Goal: Task Accomplishment & Management: Manage account settings

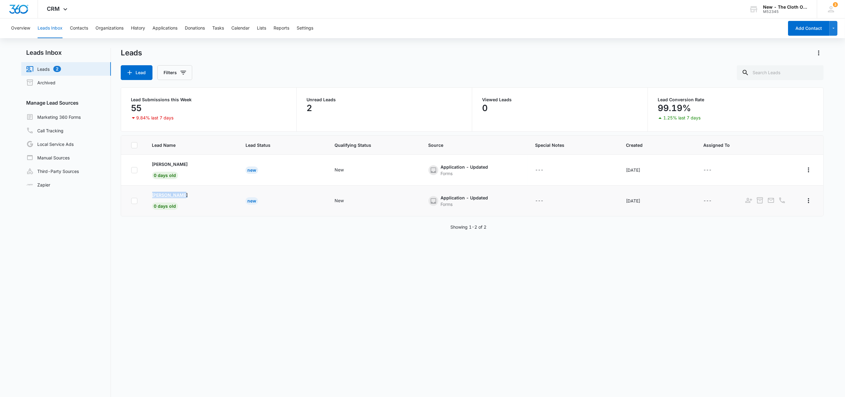
drag, startPoint x: 148, startPoint y: 192, endPoint x: 206, endPoint y: 199, distance: 58.2
click at [206, 199] on td "[PERSON_NAME] 0 days old" at bounding box center [191, 201] width 93 height 31
copy p "[PERSON_NAME]"
click at [176, 195] on p "[PERSON_NAME]" at bounding box center [170, 195] width 36 height 6
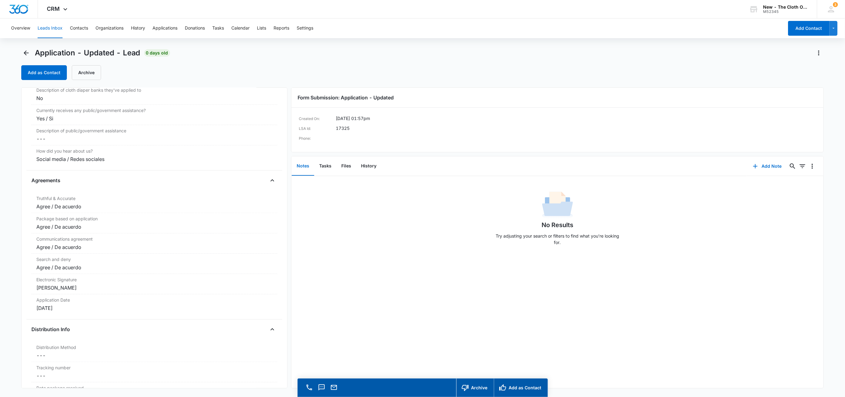
scroll to position [1152, 0]
click at [345, 169] on button "Files" at bounding box center [346, 166] width 20 height 19
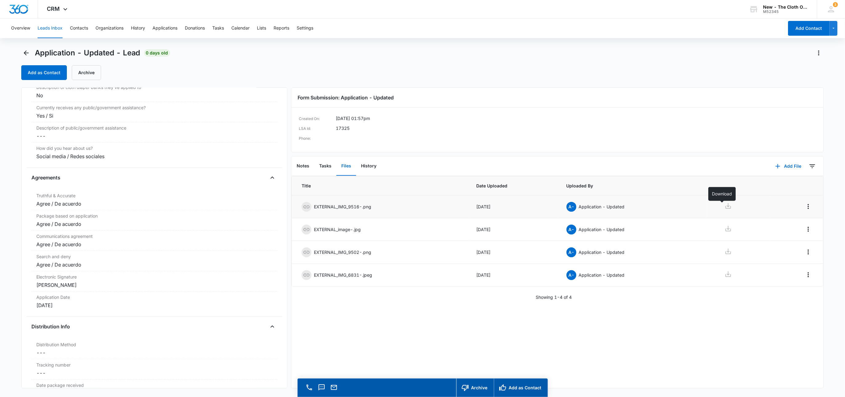
click at [724, 208] on icon at bounding box center [727, 205] width 7 height 7
click at [724, 228] on icon at bounding box center [727, 228] width 7 height 7
click at [724, 253] on icon at bounding box center [727, 251] width 7 height 7
click at [724, 274] on icon at bounding box center [727, 274] width 7 height 7
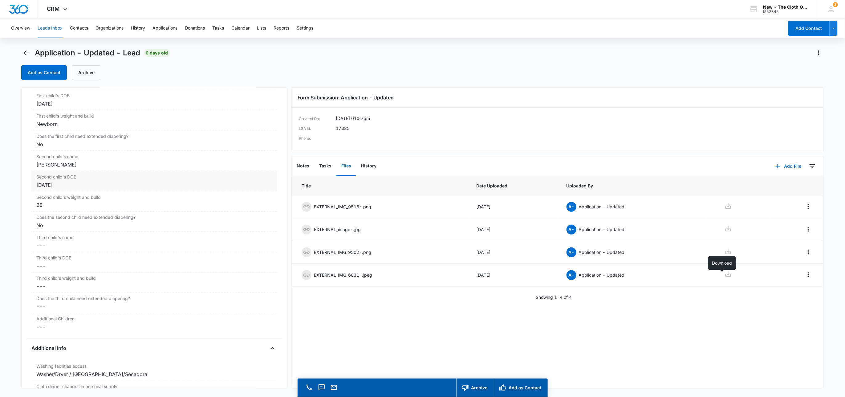
scroll to position [737, 0]
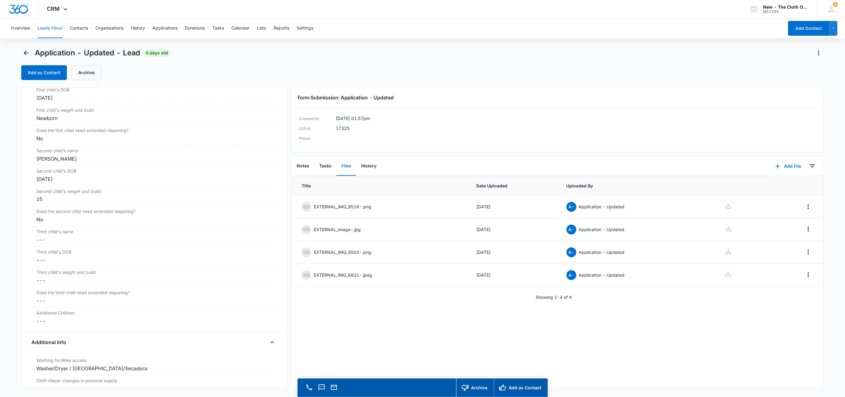
drag, startPoint x: 81, startPoint y: 162, endPoint x: 19, endPoint y: 162, distance: 61.9
click at [20, 162] on main "Application - Updated - Lead 0 days old Add as Contact Archive Application - Up…" at bounding box center [422, 231] width 845 height 367
copy div "[PERSON_NAME]"
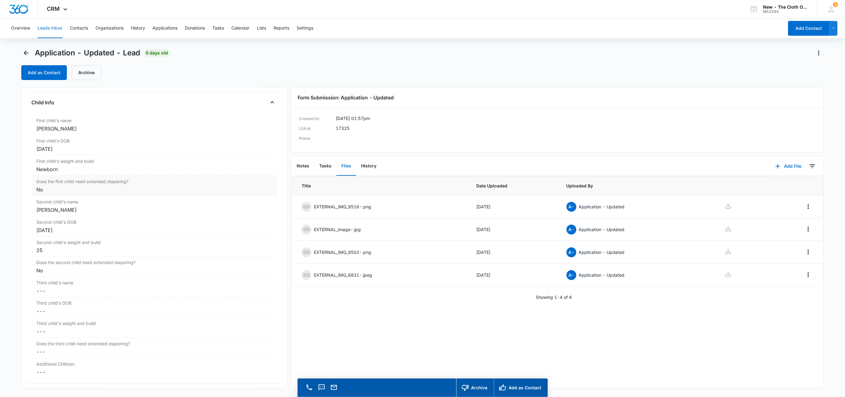
scroll to position [690, 0]
click at [784, 168] on button "Add File" at bounding box center [788, 166] width 38 height 15
click at [780, 184] on div "Upload Files" at bounding box center [779, 186] width 25 height 4
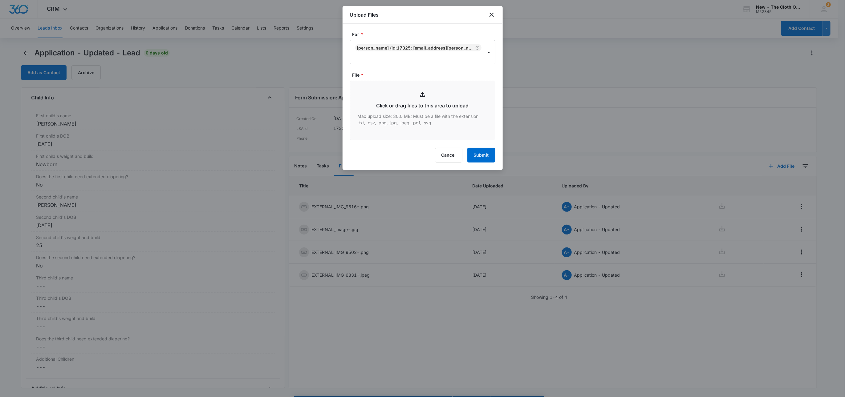
type input "C:\fakepath\[PERSON_NAME] Long.jpeg"
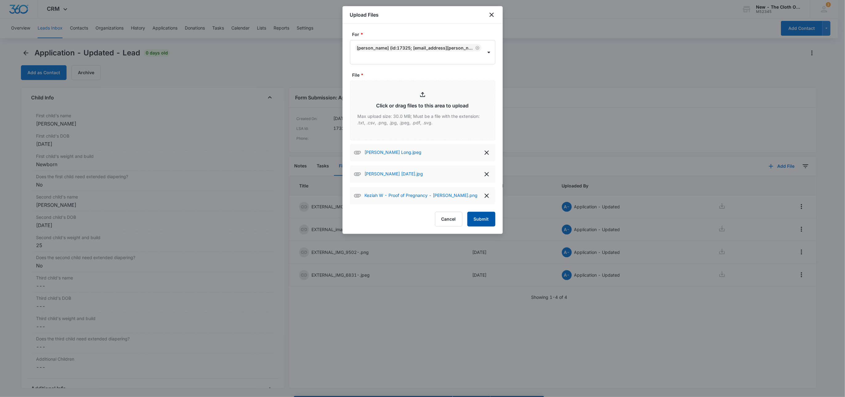
click at [479, 221] on button "Submit" at bounding box center [481, 219] width 28 height 15
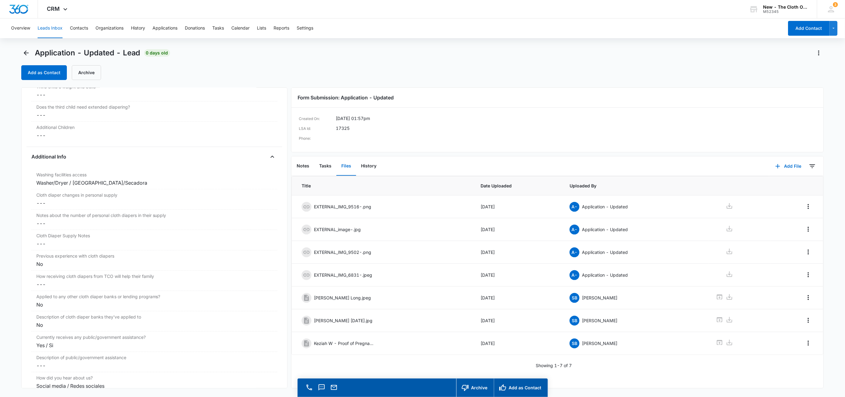
scroll to position [967, 0]
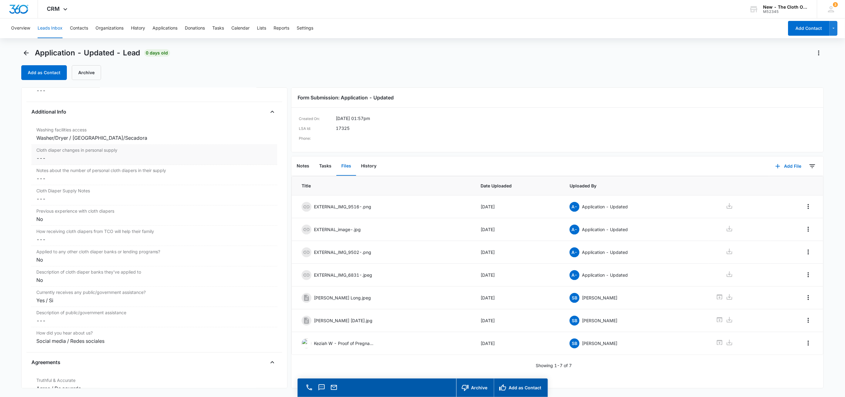
click at [40, 165] on div "Cloth diaper changes in personal supply Cancel Save Changes ---" at bounding box center [154, 154] width 246 height 20
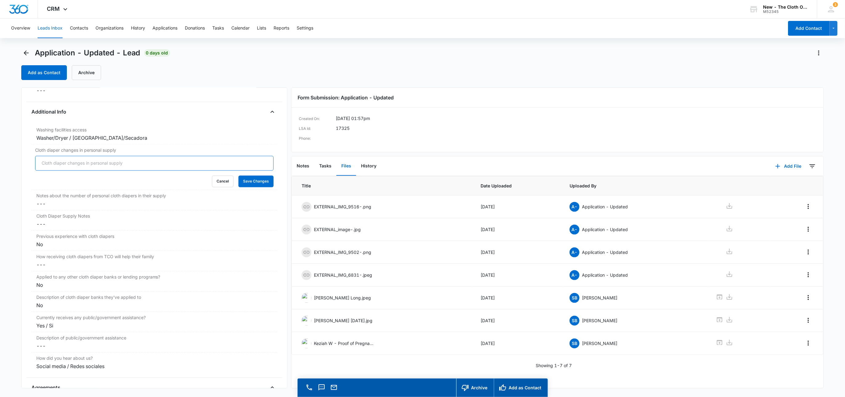
click at [45, 169] on input "Cloth diaper changes in personal supply" at bounding box center [154, 163] width 239 height 15
type input "0"
click at [238, 176] on button "Save Changes" at bounding box center [255, 182] width 35 height 12
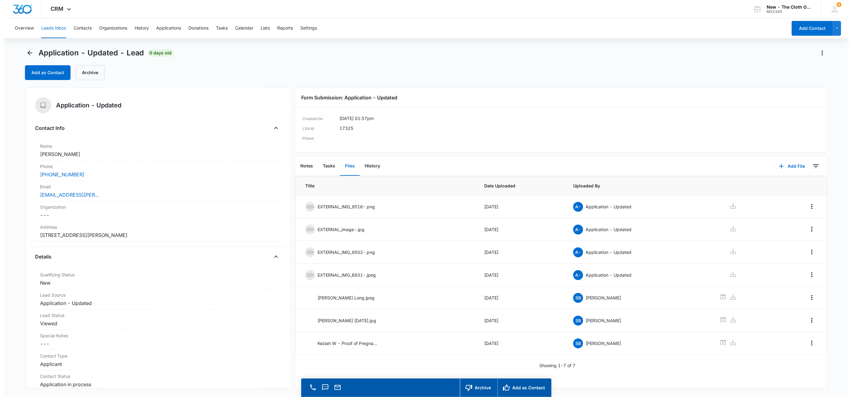
scroll to position [0, 0]
click at [53, 72] on button "Add as Contact" at bounding box center [44, 72] width 46 height 15
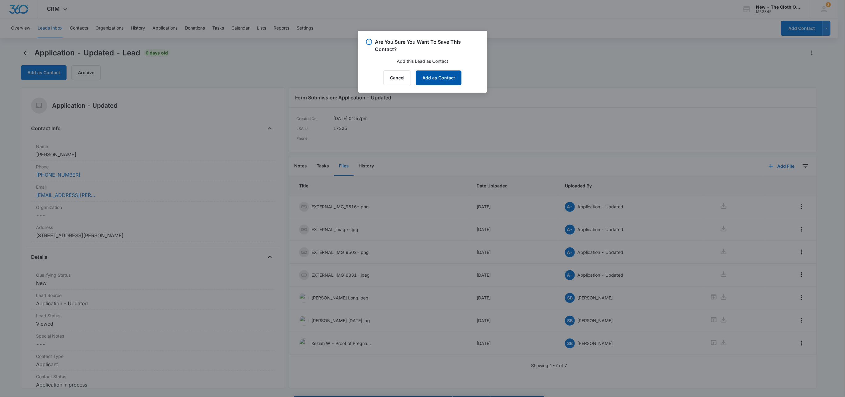
drag, startPoint x: 439, startPoint y: 77, endPoint x: 437, endPoint y: 74, distance: 3.3
click at [439, 77] on button "Add as Contact" at bounding box center [439, 78] width 46 height 15
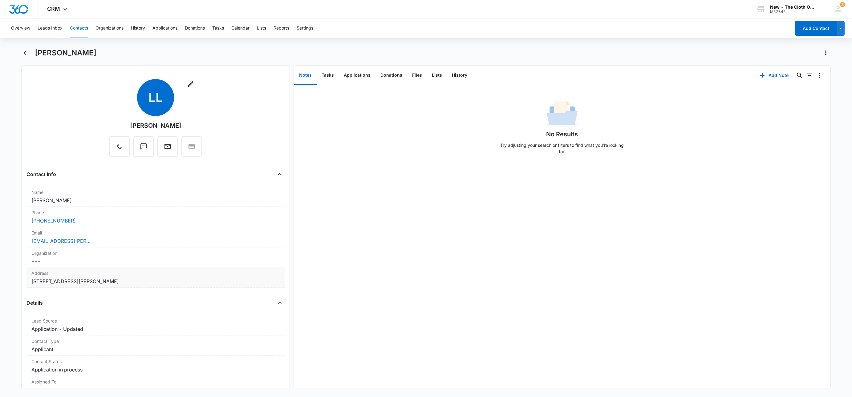
click at [139, 285] on dd "Cancel Save Changes [STREET_ADDRESS][PERSON_NAME]" at bounding box center [155, 281] width 248 height 7
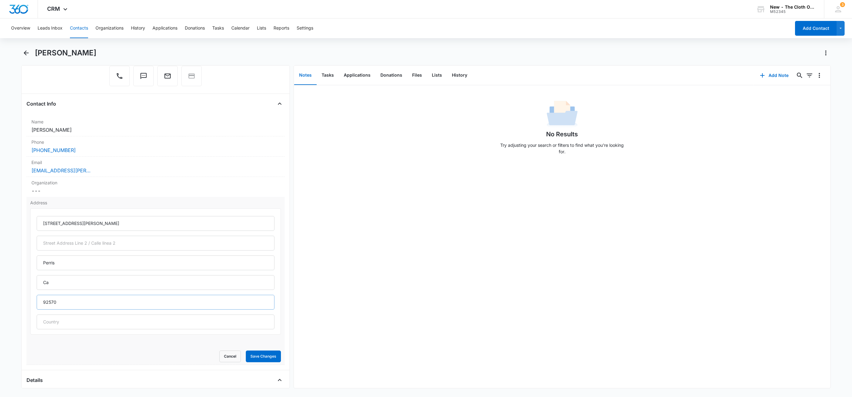
scroll to position [139, 0]
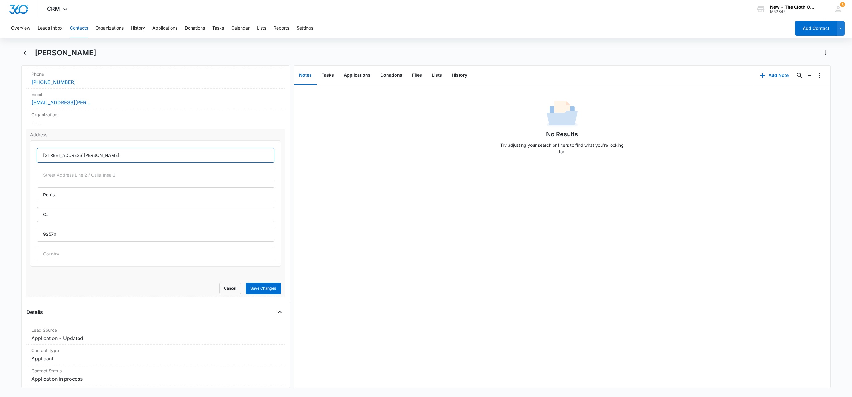
click at [59, 154] on input "[STREET_ADDRESS][PERSON_NAME]" at bounding box center [156, 155] width 238 height 15
type input "[STREET_ADDRESS][PERSON_NAME]"
type input "[US_STATE]"
drag, startPoint x: 50, startPoint y: 231, endPoint x: -19, endPoint y: 224, distance: 69.6
click at [0, 224] on html "CRM Apps Reputation Websites Forms CRM Email Social Shop Payments POS Ads Intel…" at bounding box center [426, 198] width 852 height 397
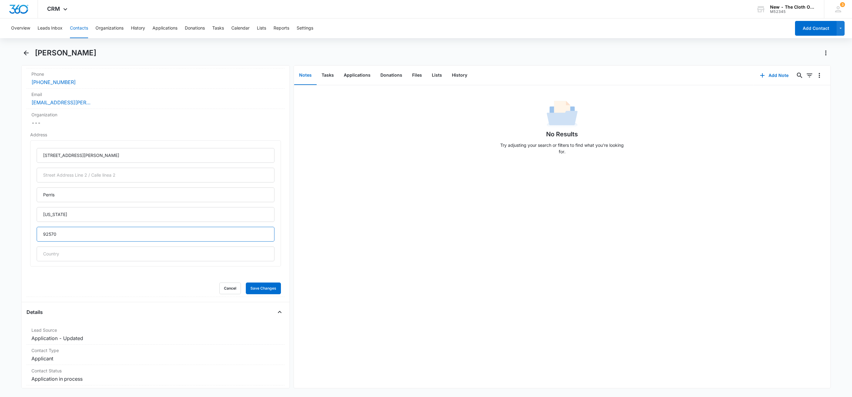
paste input "-9393"
type input "92570-9393"
click at [256, 293] on button "Save Changes" at bounding box center [263, 289] width 35 height 12
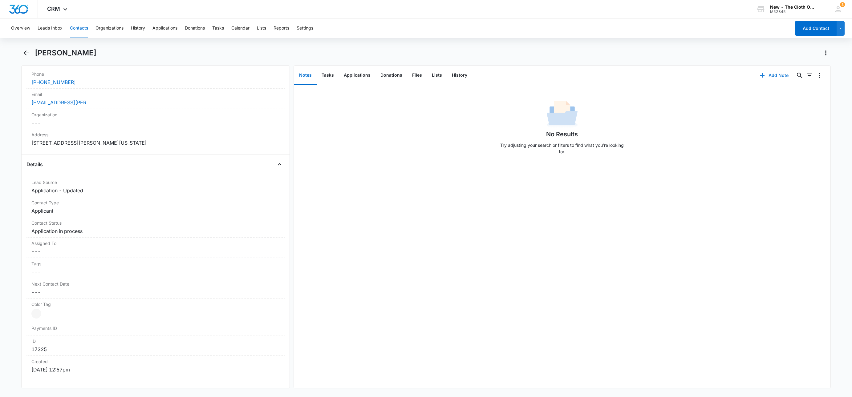
click at [758, 74] on icon "button" at bounding box center [761, 75] width 7 height 7
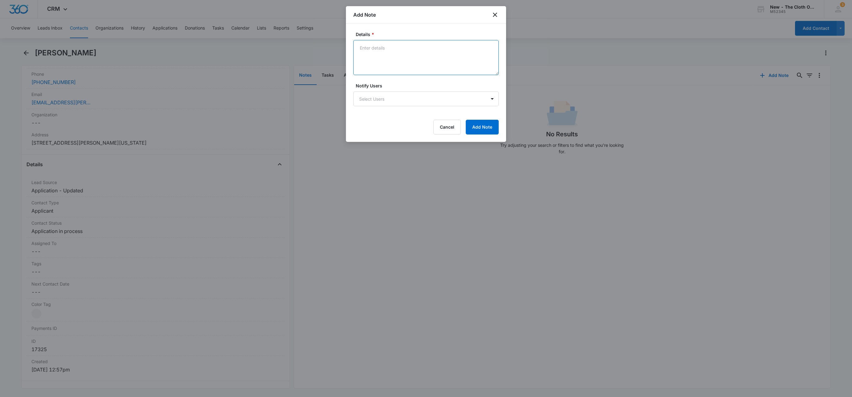
click at [398, 59] on textarea "Details *" at bounding box center [425, 57] width 145 height 35
type textarea "p"
type textarea "Per USPS, city is [GEOGRAPHIC_DATA], not [PERSON_NAME][GEOGRAPHIC_DATA]."
click at [490, 123] on button "Add Note" at bounding box center [482, 127] width 33 height 15
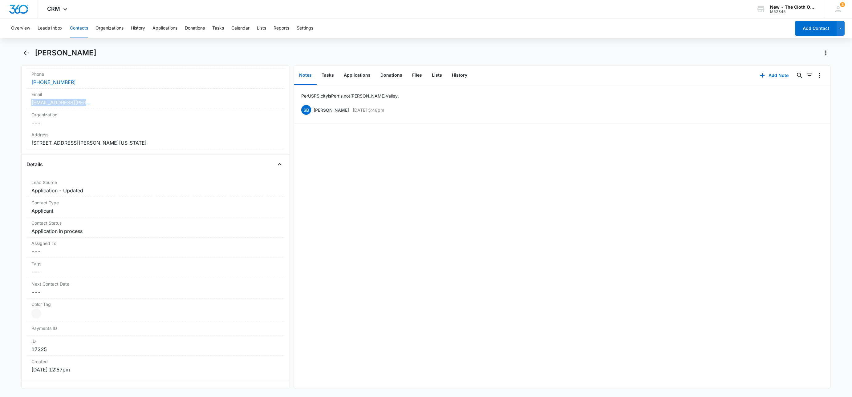
drag, startPoint x: 107, startPoint y: 107, endPoint x: 9, endPoint y: 106, distance: 97.9
click at [9, 106] on main "[PERSON_NAME] Remove LL [PERSON_NAME] Contact Info Name Cancel Save Changes [PE…" at bounding box center [426, 222] width 852 height 348
copy link "[EMAIL_ADDRESS][PERSON_NAME][DOMAIN_NAME]"
drag, startPoint x: 89, startPoint y: 54, endPoint x: 34, endPoint y: 54, distance: 54.8
click at [34, 54] on div "[PERSON_NAME]" at bounding box center [425, 56] width 809 height 17
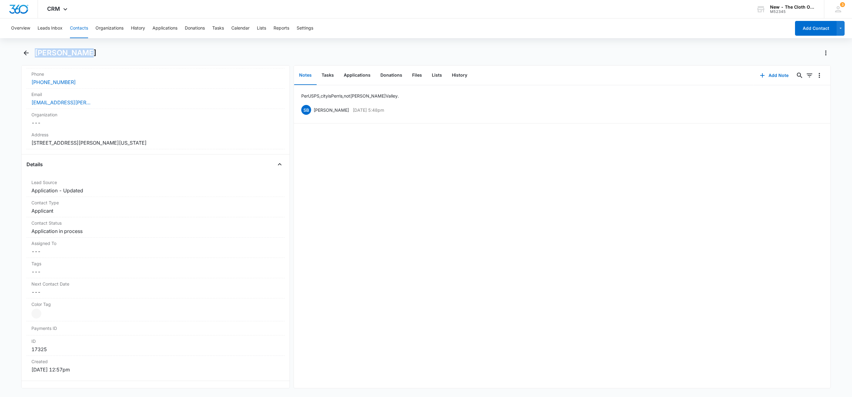
copy h1 "[PERSON_NAME]"
click at [357, 86] on li "Per USPS, city is [GEOGRAPHIC_DATA], not [PERSON_NAME][GEOGRAPHIC_DATA]. SB [PE…" at bounding box center [562, 104] width 536 height 38
click at [357, 78] on button "Applications" at bounding box center [357, 75] width 37 height 19
click at [56, 51] on div "Overview Leads Inbox Contacts Organizations History Applications Donations Task…" at bounding box center [426, 206] width 852 height 377
click at [55, 51] on h1 "[PERSON_NAME]" at bounding box center [66, 52] width 62 height 9
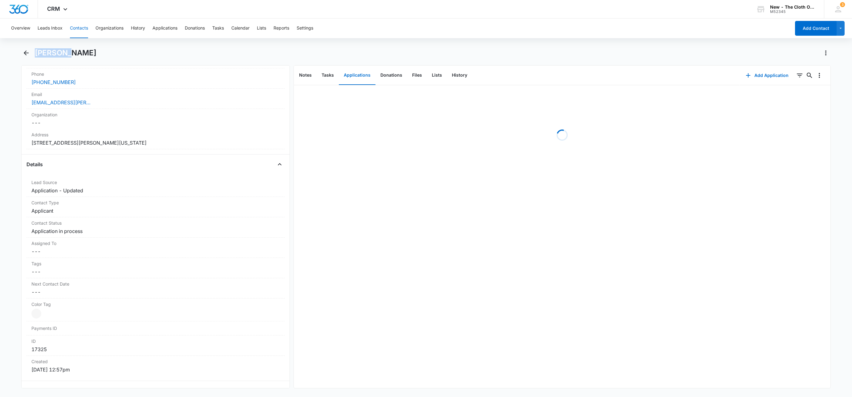
click at [55, 51] on h1 "[PERSON_NAME]" at bounding box center [66, 52] width 62 height 9
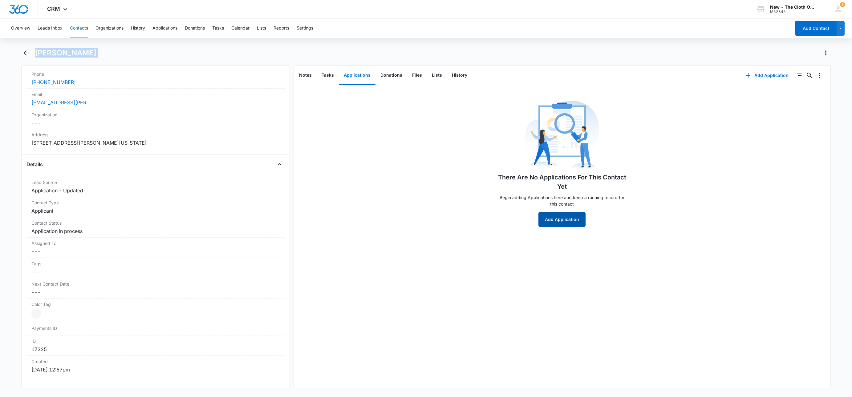
click at [563, 226] on button "Add Application" at bounding box center [561, 219] width 47 height 15
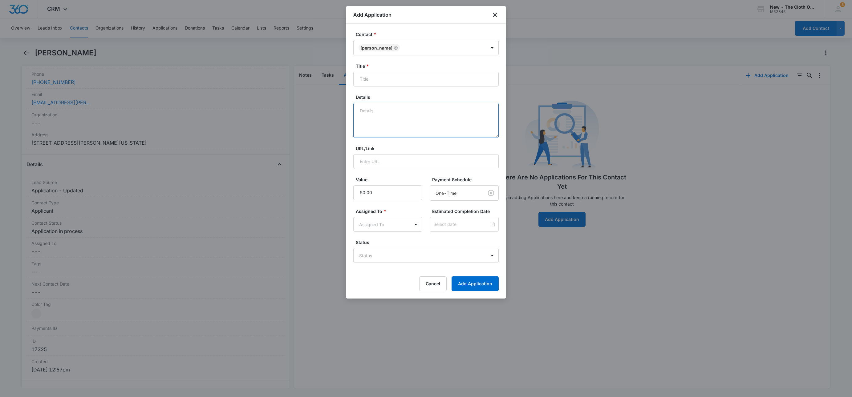
click at [401, 118] on textarea "Details" at bounding box center [425, 120] width 145 height 35
type textarea "09/03 - Rcvd DL for address doc - still need. Rcvd children docs - ok. No profi…"
click at [427, 83] on input "Title *" at bounding box center [425, 79] width 145 height 15
paste input "[PERSON_NAME]"
type input "Applicant - [PERSON_NAME]"
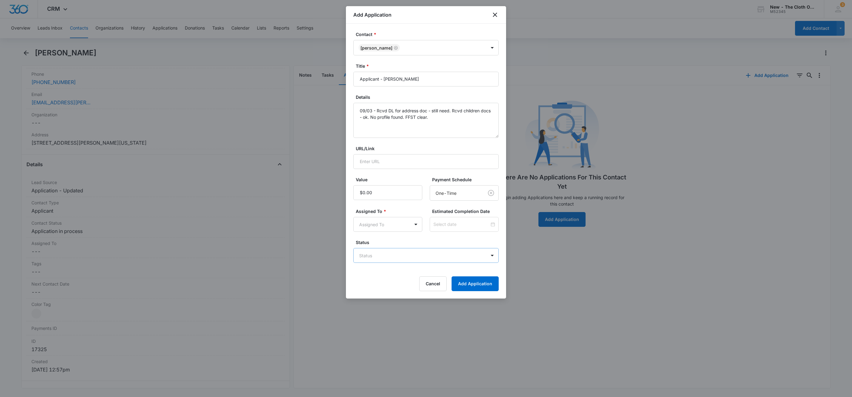
click at [375, 260] on body "CRM Apps Reputation Websites Forms CRM Email Social Shop Payments POS Ads Intel…" at bounding box center [426, 198] width 852 height 397
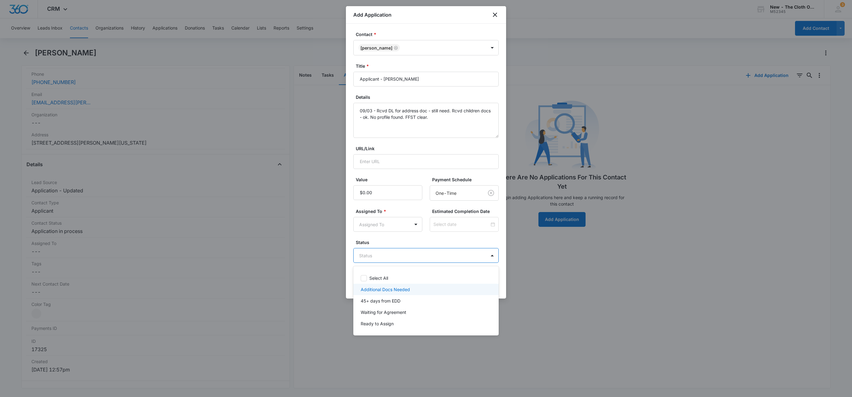
click at [380, 289] on p "Additional Docs Needed" at bounding box center [385, 289] width 49 height 6
click at [381, 227] on div at bounding box center [426, 198] width 852 height 397
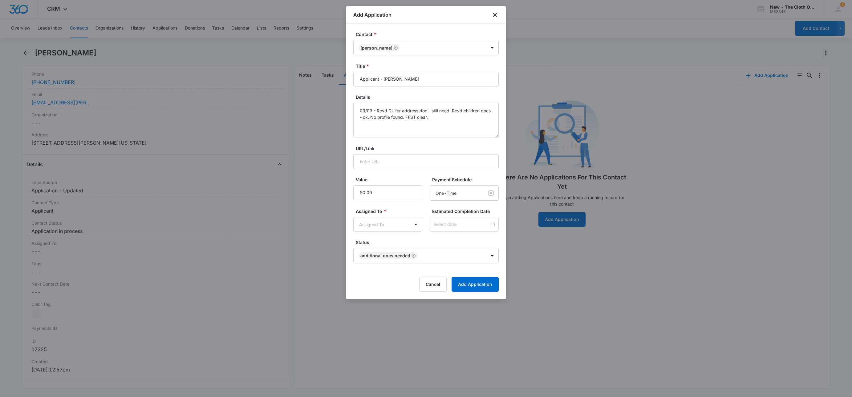
click at [381, 227] on body "CRM Apps Reputation Websites Forms CRM Email Social Shop Payments POS Ads Intel…" at bounding box center [426, 198] width 852 height 397
click at [399, 266] on div "Applications Team" at bounding box center [387, 269] width 69 height 11
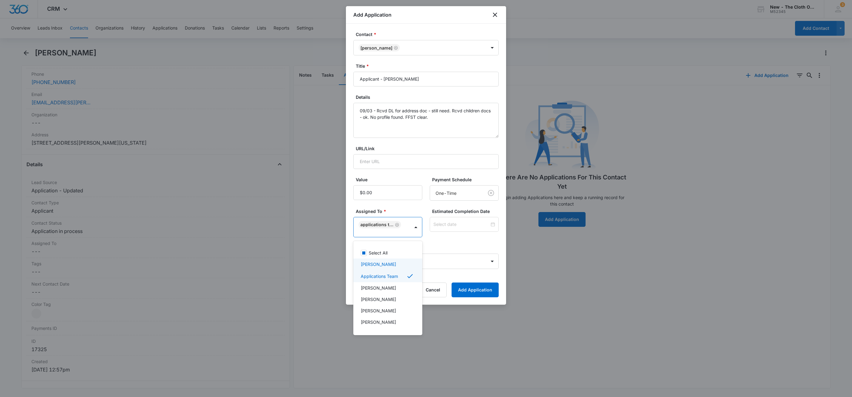
click at [451, 216] on div at bounding box center [426, 198] width 852 height 397
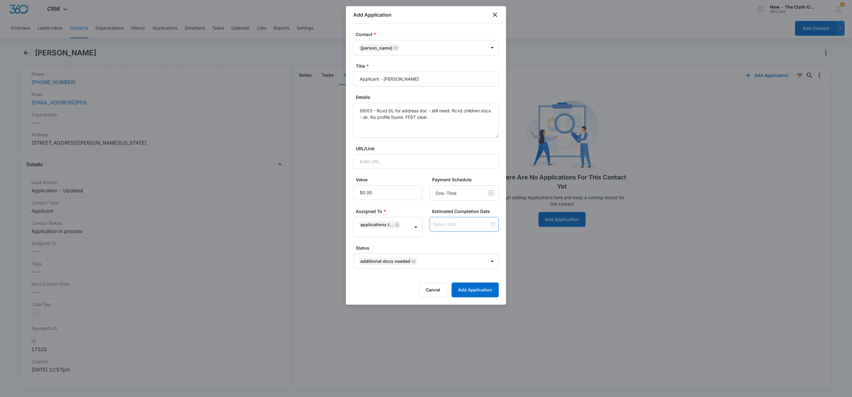
click at [455, 222] on input at bounding box center [461, 224] width 56 height 7
type input "[DATE]"
click at [457, 158] on div "10" at bounding box center [454, 159] width 7 height 7
click at [445, 251] on label "Status" at bounding box center [428, 248] width 145 height 6
click at [480, 291] on button "Add Application" at bounding box center [474, 290] width 47 height 15
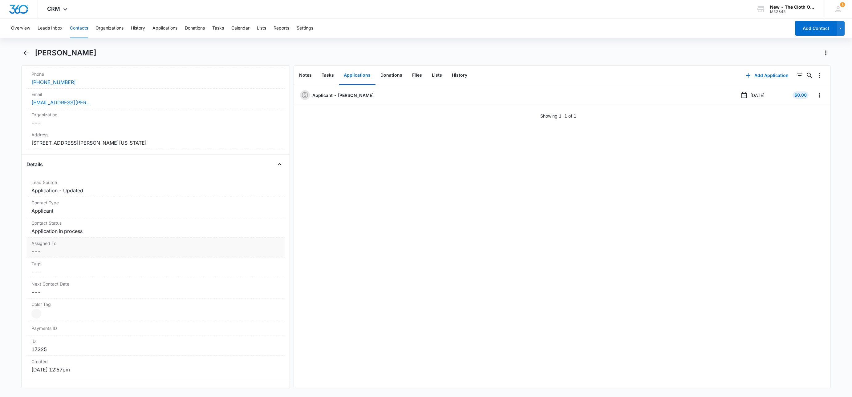
click at [44, 248] on div "Assigned To Cancel Save Changes ---" at bounding box center [155, 248] width 258 height 20
click at [55, 260] on div at bounding box center [148, 256] width 224 height 9
type input "app"
click at [146, 253] on div "Applications Team" at bounding box center [149, 256] width 238 height 15
click at [237, 276] on div "Cancel Save Changes" at bounding box center [155, 275] width 251 height 12
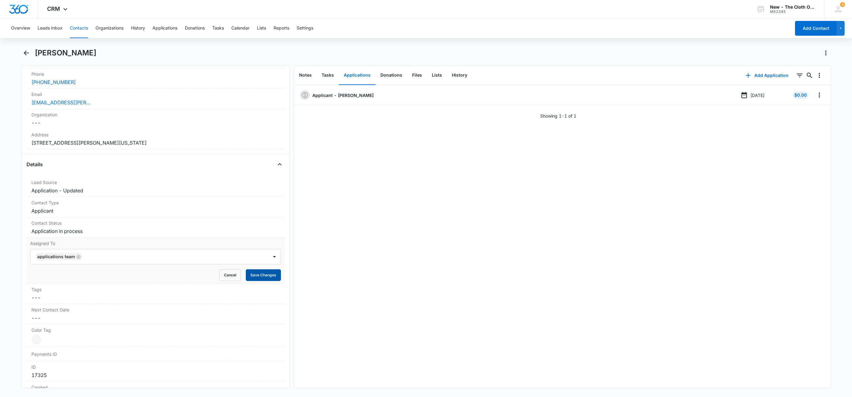
click at [246, 275] on button "Save Changes" at bounding box center [263, 275] width 35 height 12
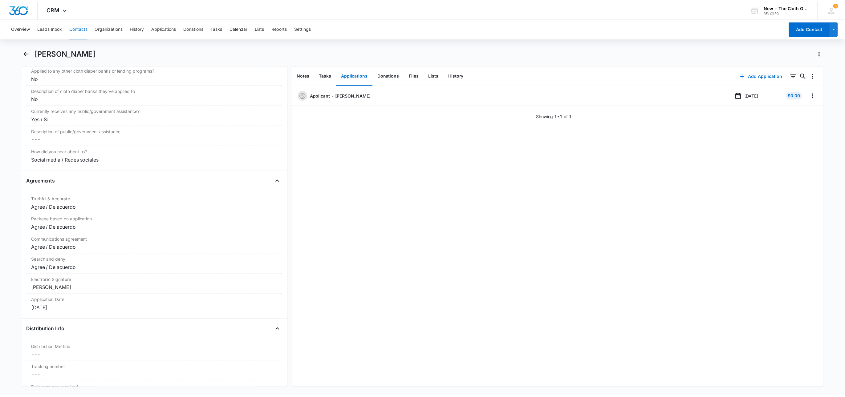
scroll to position [1195, 0]
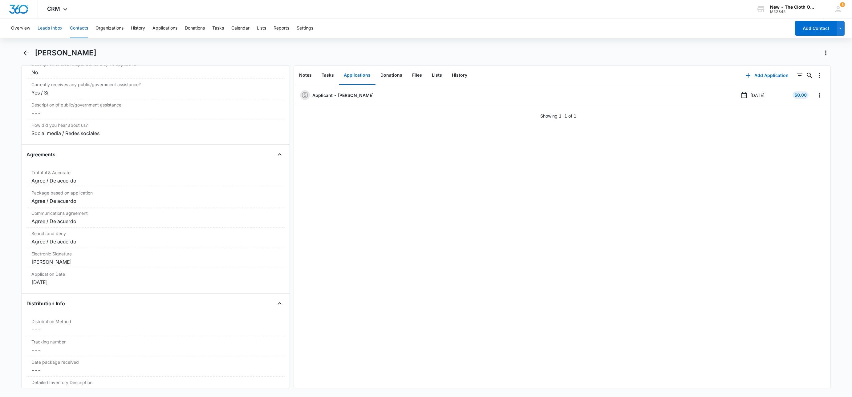
click at [40, 29] on button "Leads Inbox" at bounding box center [50, 28] width 25 height 20
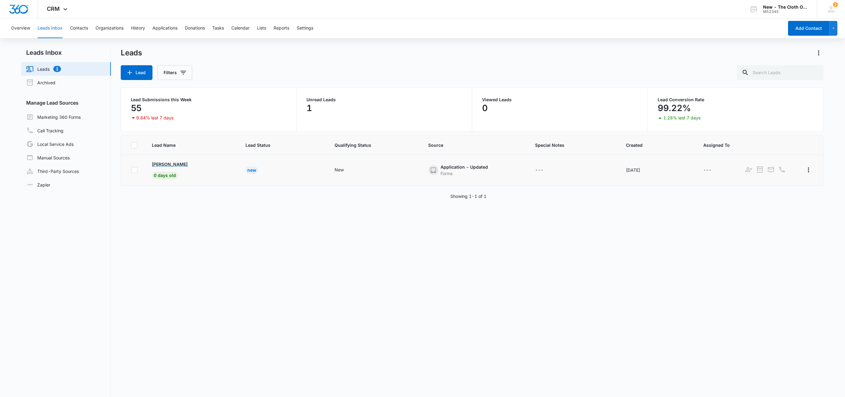
click at [165, 165] on p "[PERSON_NAME]" at bounding box center [170, 164] width 36 height 6
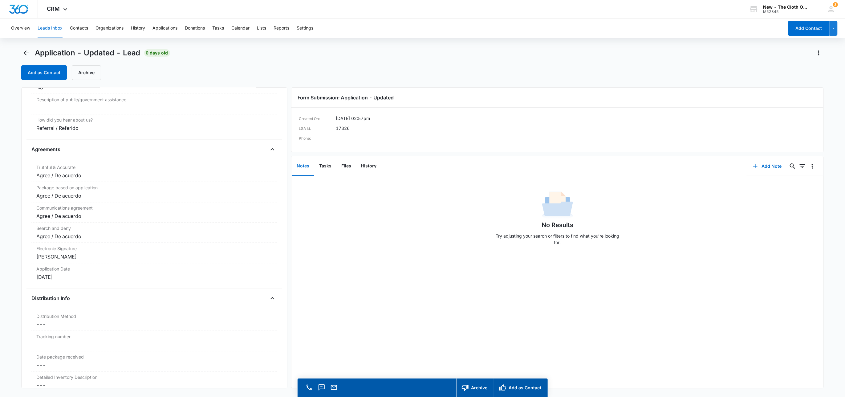
scroll to position [1184, 0]
copy div "[PERSON_NAME]"
drag, startPoint x: 82, startPoint y: 263, endPoint x: -3, endPoint y: 262, distance: 85.0
click at [0, 262] on html "CRM Apps Reputation Websites Forms CRM Email Social Shop Payments POS Ads Intel…" at bounding box center [422, 198] width 845 height 397
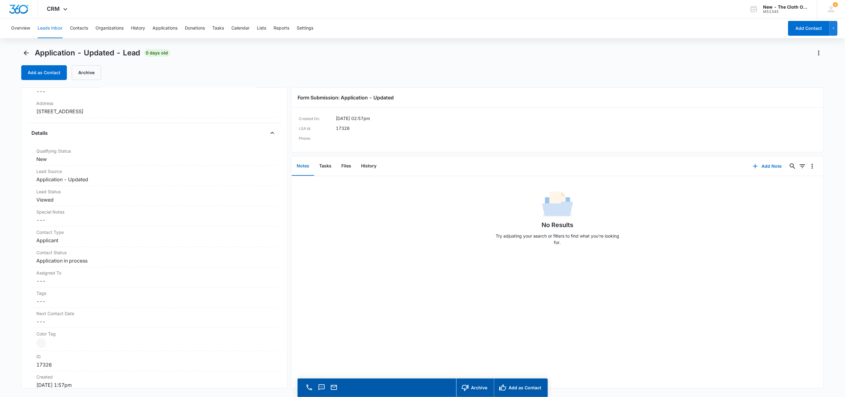
scroll to position [0, 0]
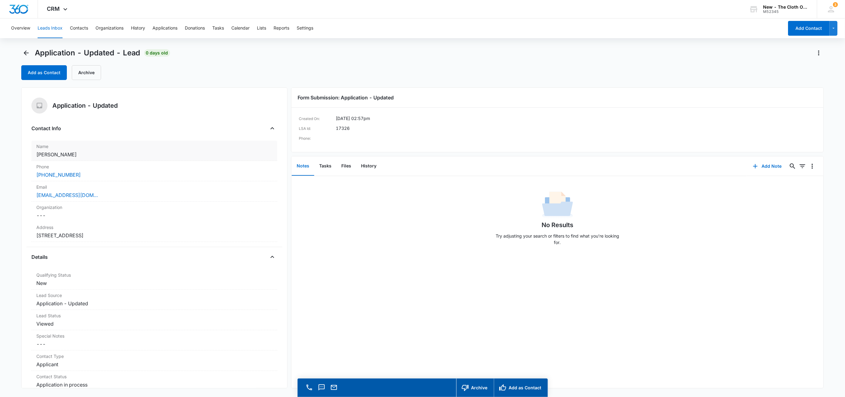
click at [69, 153] on dd "Cancel Save Changes [PERSON_NAME]" at bounding box center [154, 154] width 236 height 7
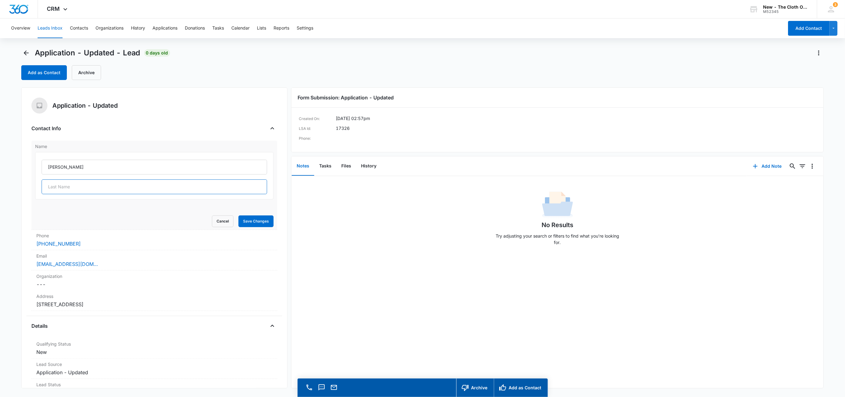
click at [59, 180] on input "text" at bounding box center [155, 187] width 226 height 15
paste input "[PERSON_NAME]"
type input "[PERSON_NAME]"
click at [251, 222] on button "Save Changes" at bounding box center [255, 222] width 35 height 12
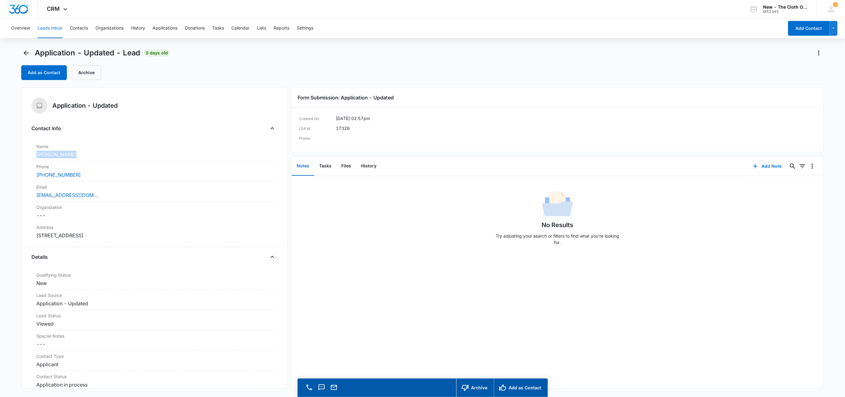
drag, startPoint x: 74, startPoint y: 152, endPoint x: 17, endPoint y: 157, distance: 57.5
click at [17, 157] on main "Application - Updated - Lead 0 days old Add as Contact Archive Application - Up…" at bounding box center [422, 231] width 845 height 367
copy dd "[PERSON_NAME]"
click at [196, 205] on label "Organization" at bounding box center [154, 207] width 236 height 6
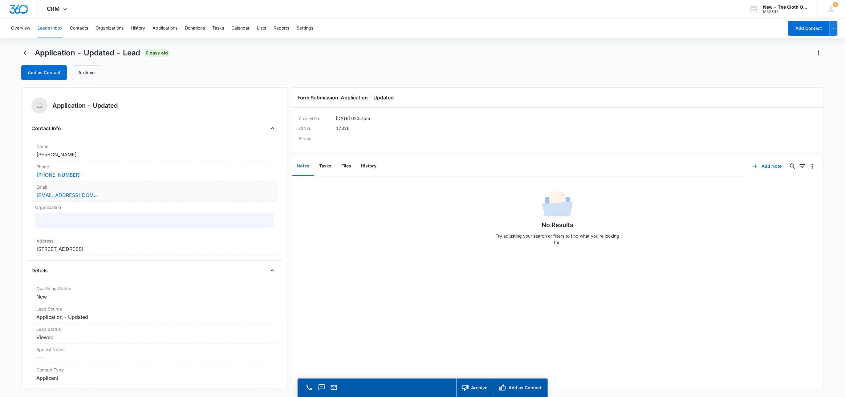
click at [201, 197] on div "[EMAIL_ADDRESS][DOMAIN_NAME]" at bounding box center [154, 195] width 236 height 7
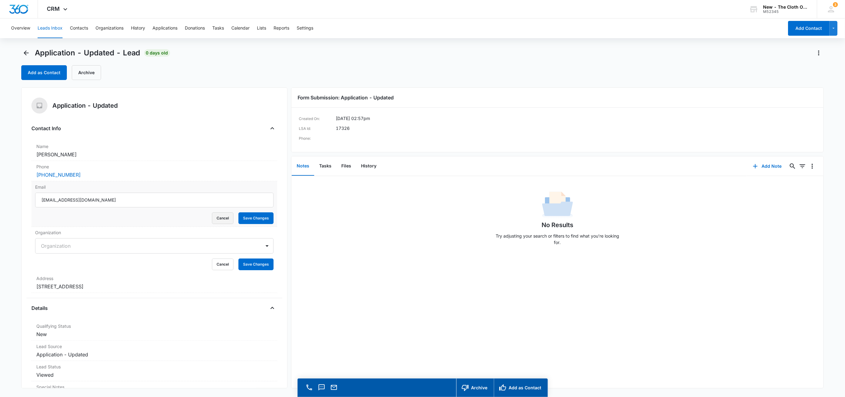
click at [217, 220] on button "Cancel" at bounding box center [223, 218] width 22 height 12
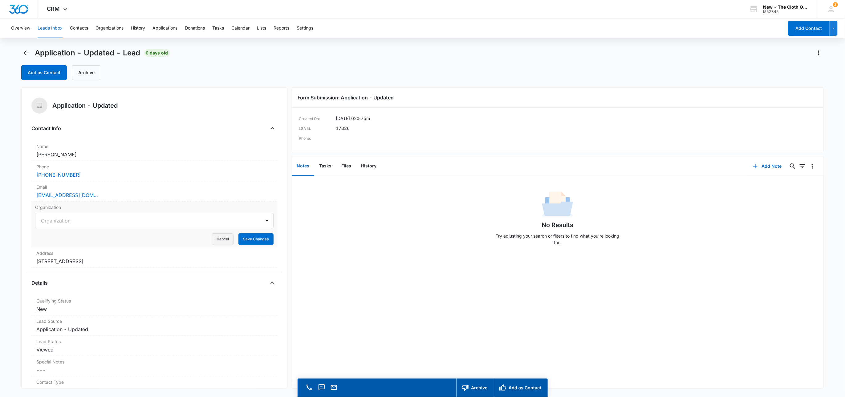
click at [217, 235] on button "Cancel" at bounding box center [223, 239] width 22 height 12
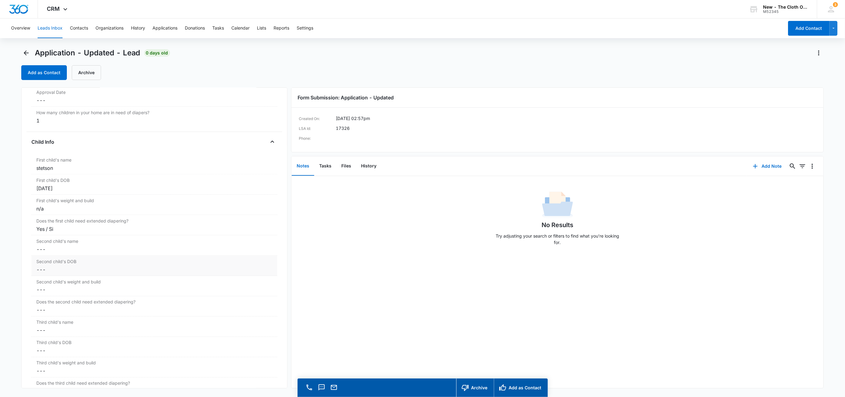
scroll to position [649, 0]
click at [74, 228] on div "Yes / Si" at bounding box center [154, 225] width 236 height 7
click at [81, 234] on div at bounding box center [146, 231] width 210 height 9
click at [261, 249] on button "Save Changes" at bounding box center [255, 250] width 35 height 12
click at [63, 165] on div "stetson" at bounding box center [154, 164] width 236 height 7
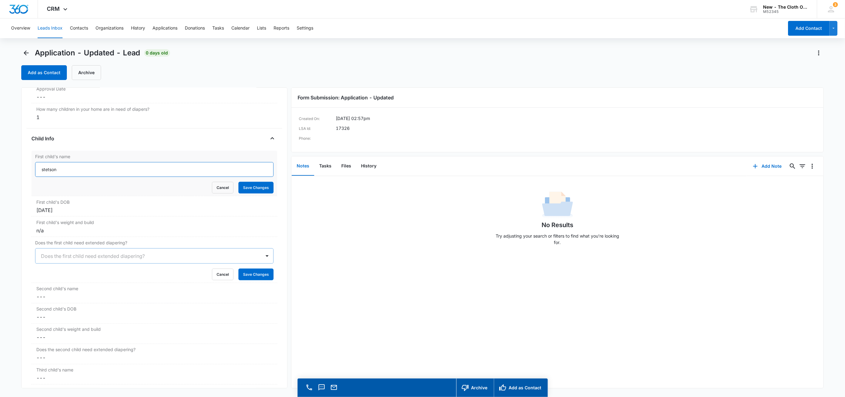
click at [36, 173] on input "stetson" at bounding box center [154, 169] width 239 height 15
type input "Stetson"
click at [246, 192] on button "Save Changes" at bounding box center [255, 188] width 35 height 12
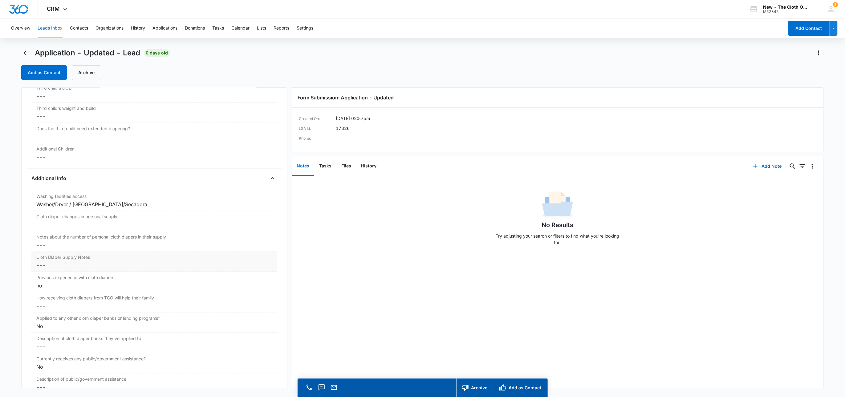
scroll to position [926, 0]
click at [78, 240] on label "Notes about the number of personal cloth diapers in their supply" at bounding box center [154, 236] width 236 height 6
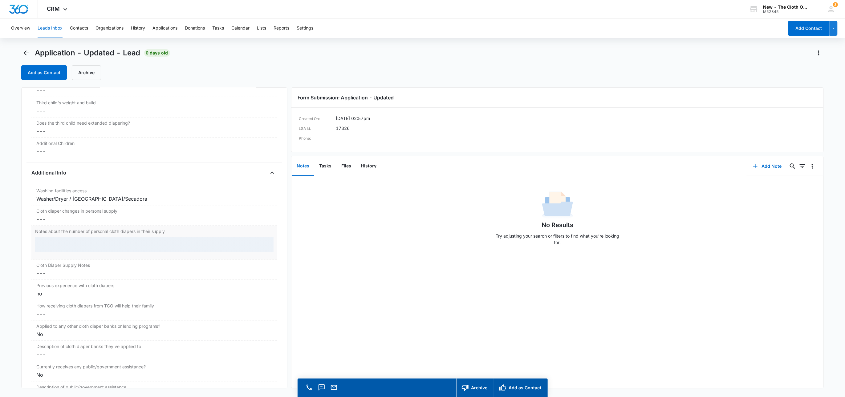
scroll to position [901, 0]
click at [67, 253] on input "Notes about the number of personal cloth diapers in their supply" at bounding box center [154, 250] width 239 height 15
type input "[DATE]: 0"
click at [238, 262] on button "Save Changes" at bounding box center [255, 268] width 35 height 12
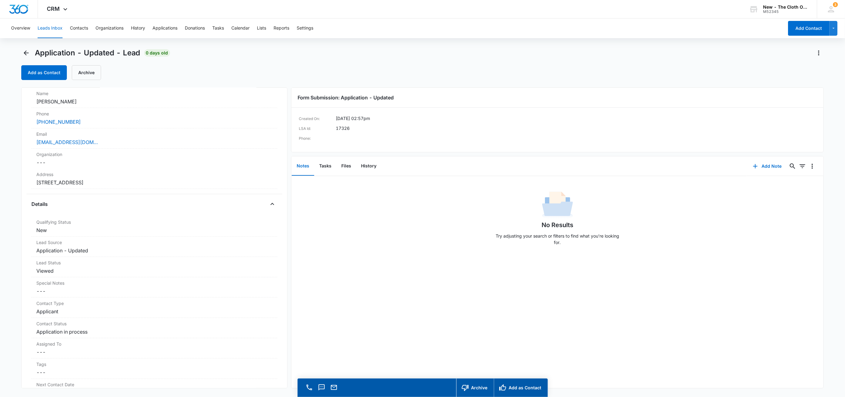
scroll to position [37, 0]
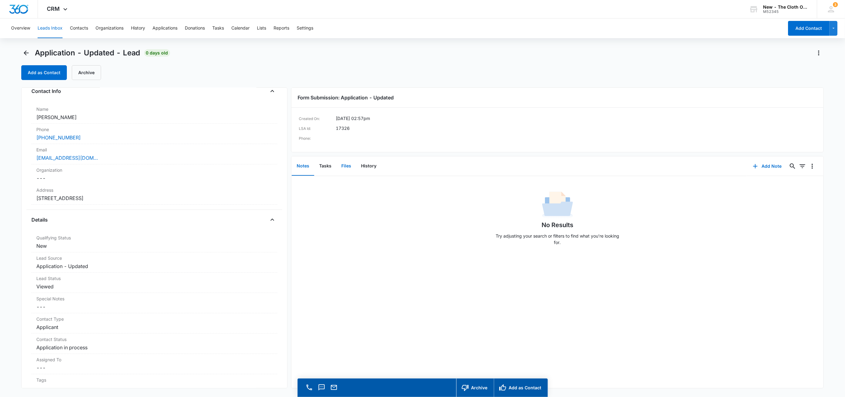
click at [344, 167] on button "Files" at bounding box center [346, 166] width 20 height 19
click at [221, 197] on dd "Cancel Save Changes [STREET_ADDRESS]" at bounding box center [154, 198] width 236 height 7
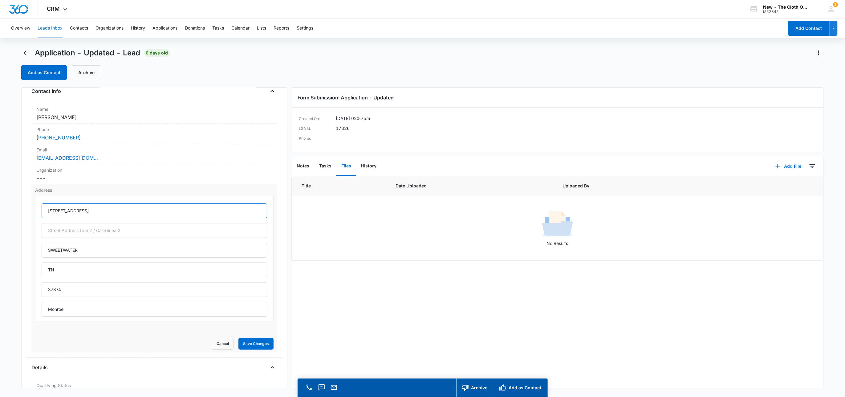
click at [58, 211] on input "[STREET_ADDRESS]" at bounding box center [155, 211] width 226 height 15
type input "[STREET_ADDRESS]"
type input "Sweetwater"
type input "[US_STATE]"
drag, startPoint x: 247, startPoint y: 346, endPoint x: 248, endPoint y: 341, distance: 4.7
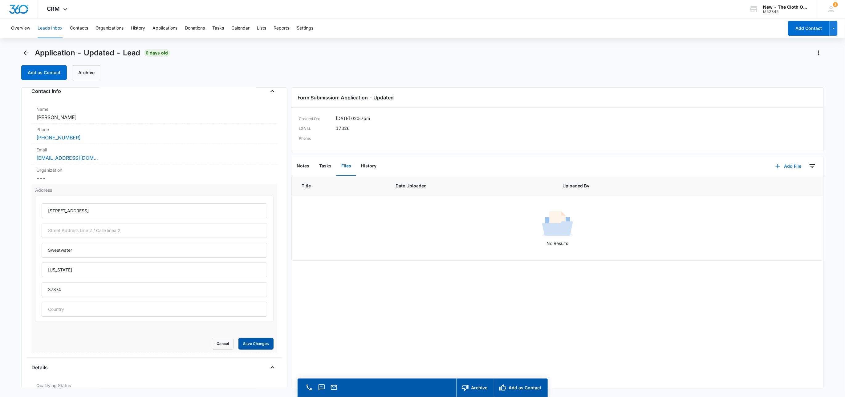
click at [248, 346] on button "Save Changes" at bounding box center [255, 344] width 35 height 12
click at [141, 159] on div "[EMAIL_ADDRESS][DOMAIN_NAME]" at bounding box center [154, 157] width 236 height 7
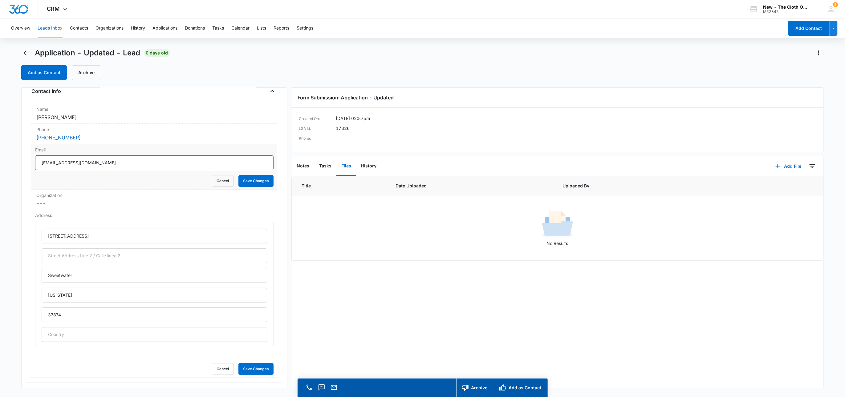
click at [199, 164] on input "[EMAIL_ADDRESS][DOMAIN_NAME]" at bounding box center [154, 162] width 239 height 15
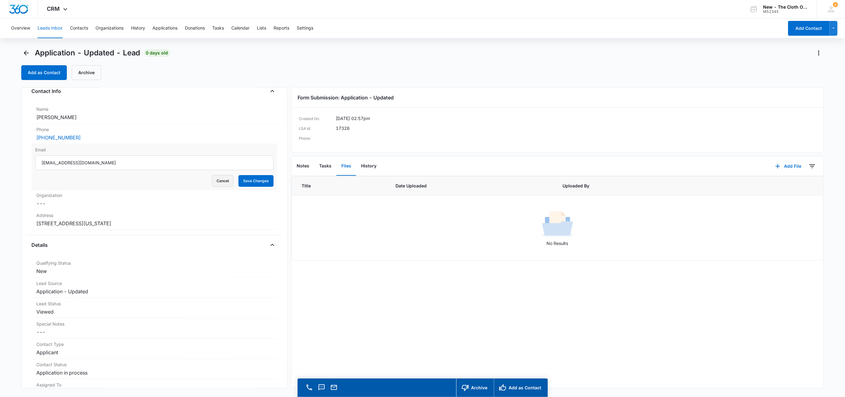
click at [216, 185] on button "Cancel" at bounding box center [223, 181] width 22 height 12
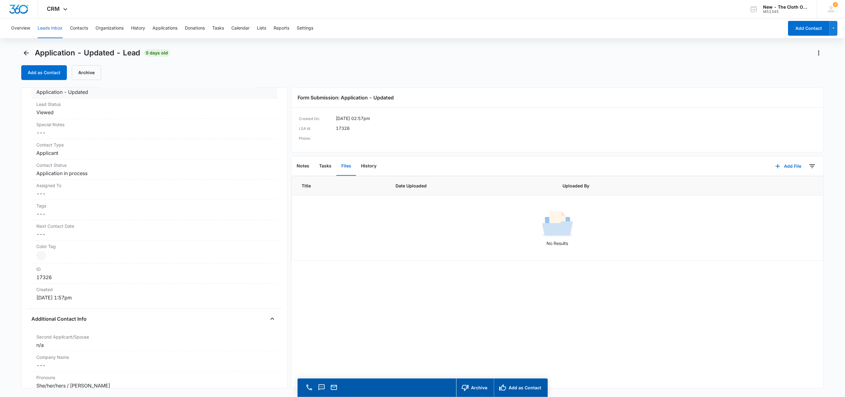
scroll to position [268, 0]
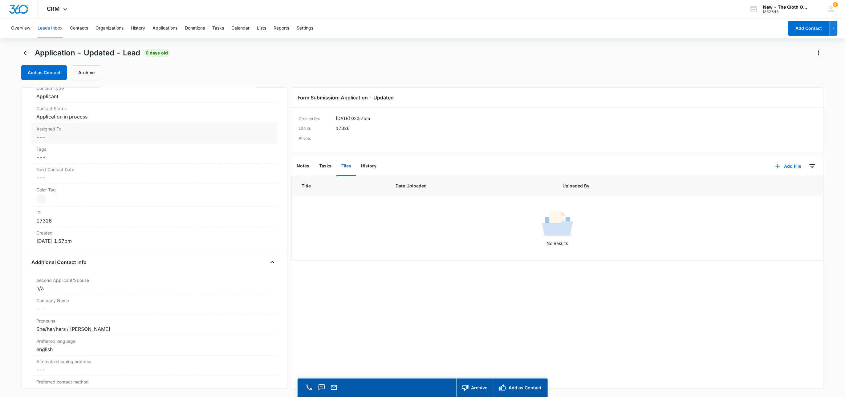
click at [55, 141] on dd "Cancel Save Changes ---" at bounding box center [154, 136] width 236 height 7
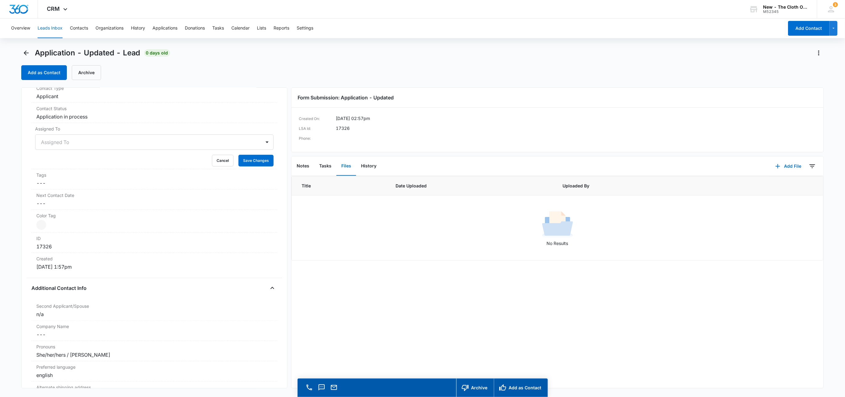
click at [56, 144] on div at bounding box center [147, 142] width 212 height 9
type input "app"
click at [171, 146] on div at bounding box center [171, 142] width 164 height 9
click at [243, 161] on button "Save Changes" at bounding box center [255, 161] width 35 height 12
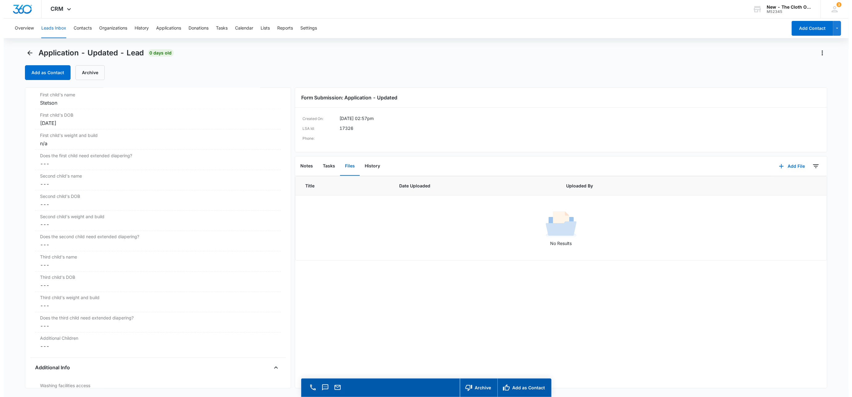
scroll to position [668, 0]
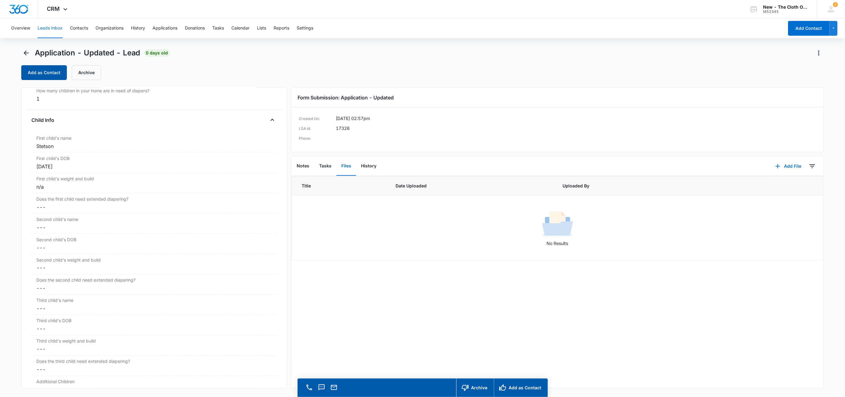
click at [42, 67] on button "Add as Contact" at bounding box center [44, 72] width 46 height 15
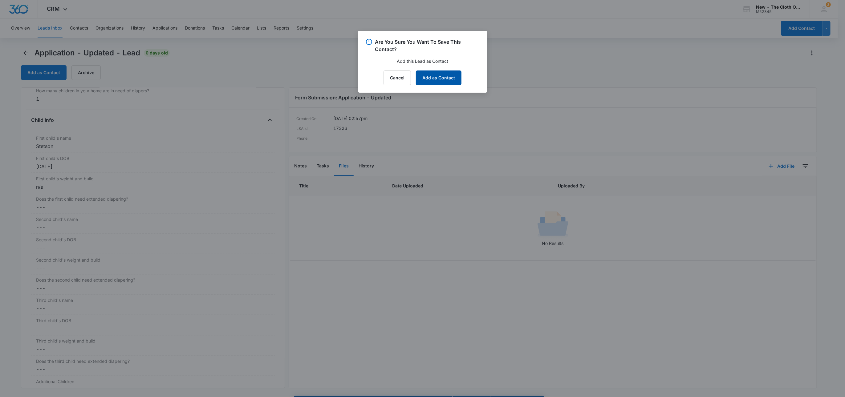
click at [444, 79] on button "Add as Contact" at bounding box center [439, 78] width 46 height 15
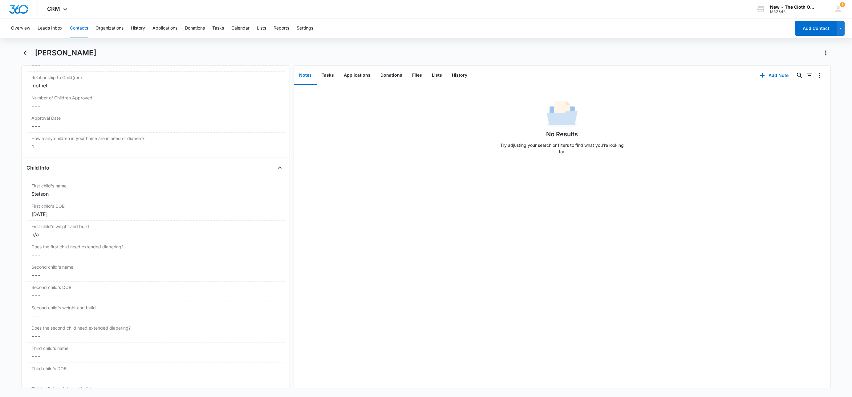
scroll to position [660, 0]
drag, startPoint x: 76, startPoint y: 54, endPoint x: 34, endPoint y: 57, distance: 41.7
click at [35, 57] on div "[PERSON_NAME]" at bounding box center [433, 53] width 796 height 10
copy h1 "[PERSON_NAME]"
click at [350, 74] on button "Applications" at bounding box center [357, 75] width 37 height 19
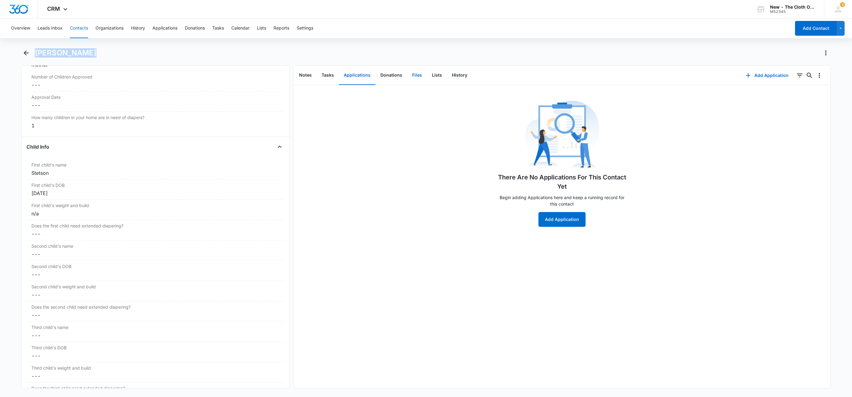
drag, startPoint x: 418, startPoint y: 76, endPoint x: 411, endPoint y: 78, distance: 6.6
click at [417, 76] on button "Files" at bounding box center [417, 75] width 20 height 19
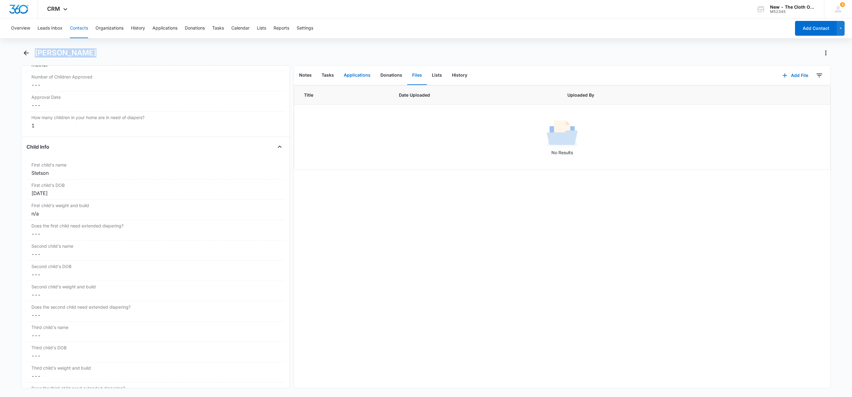
click at [354, 76] on button "Applications" at bounding box center [357, 75] width 37 height 19
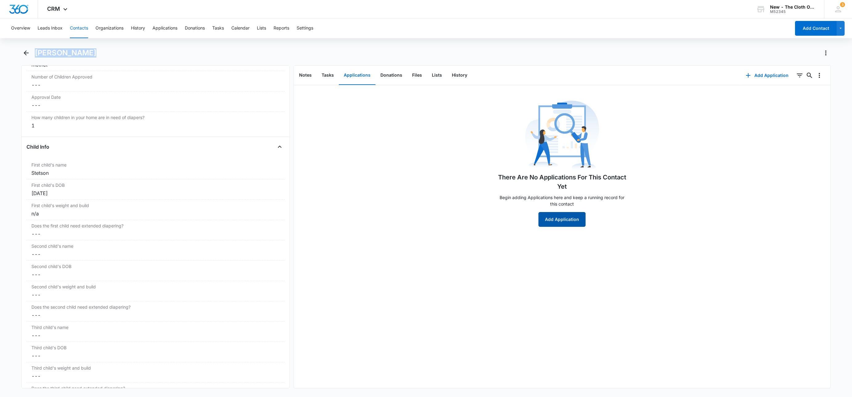
click at [565, 221] on button "Add Application" at bounding box center [561, 219] width 47 height 15
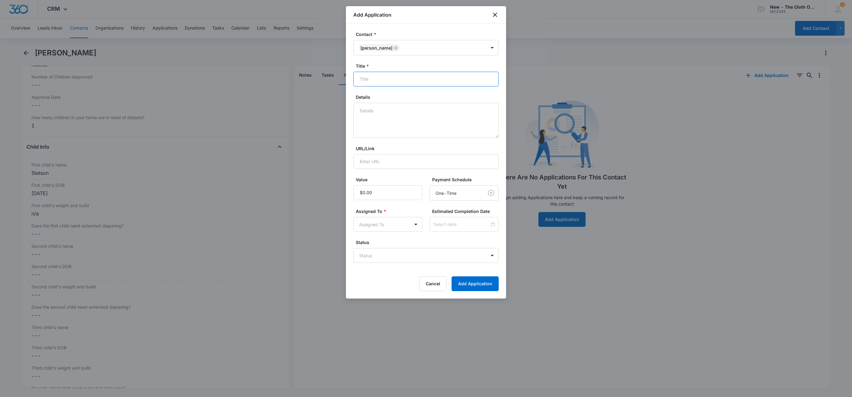
click at [460, 84] on input "Title *" at bounding box center [425, 79] width 145 height 15
paste input "[PERSON_NAME]"
type input "EDD [DATE] - Applicant - [PERSON_NAME]"
type textarea "09/03 - DEFERRED - no docs rcvd."
click at [446, 220] on div at bounding box center [464, 224] width 69 height 15
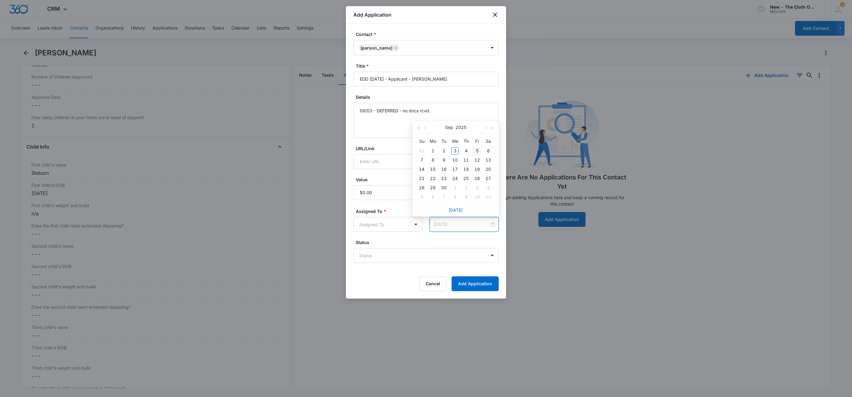
type input "[DATE]"
click at [483, 130] on button "button" at bounding box center [485, 127] width 7 height 12
click at [484, 130] on button "button" at bounding box center [485, 127] width 7 height 12
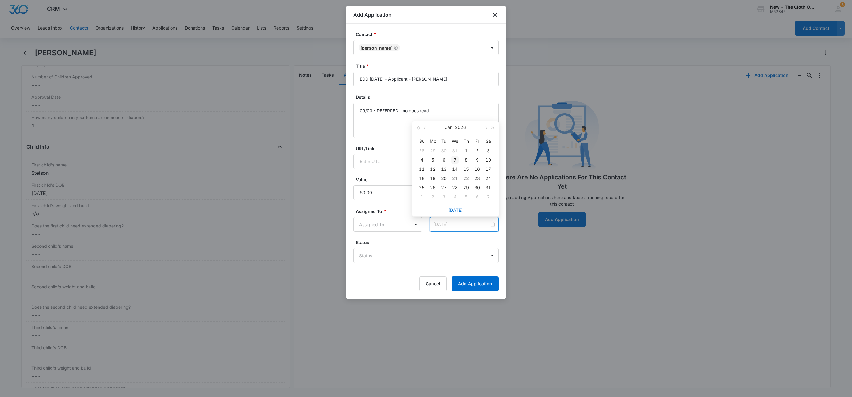
type input "[DATE]"
click at [458, 159] on div "7" at bounding box center [454, 159] width 7 height 7
click at [413, 256] on body "CRM Apps Reputation Websites Forms CRM Email Social Shop Payments POS Ads Intel…" at bounding box center [426, 198] width 852 height 397
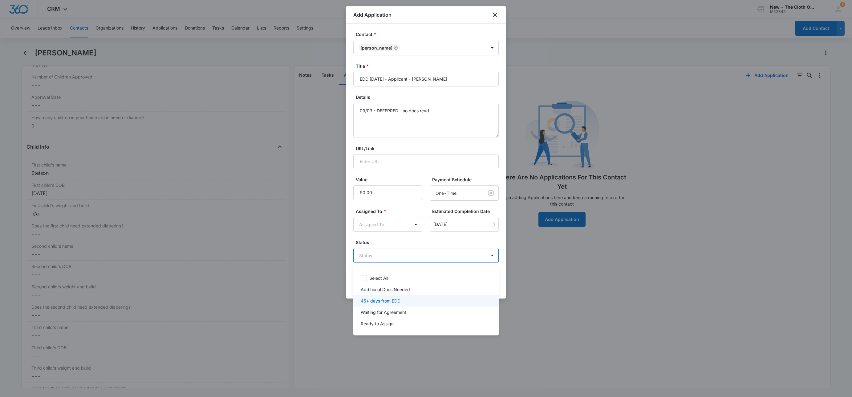
drag, startPoint x: 386, startPoint y: 301, endPoint x: 388, endPoint y: 264, distance: 37.6
click at [386, 301] on p "45+ days from EDD" at bounding box center [381, 301] width 40 height 6
click at [386, 224] on div at bounding box center [426, 198] width 852 height 397
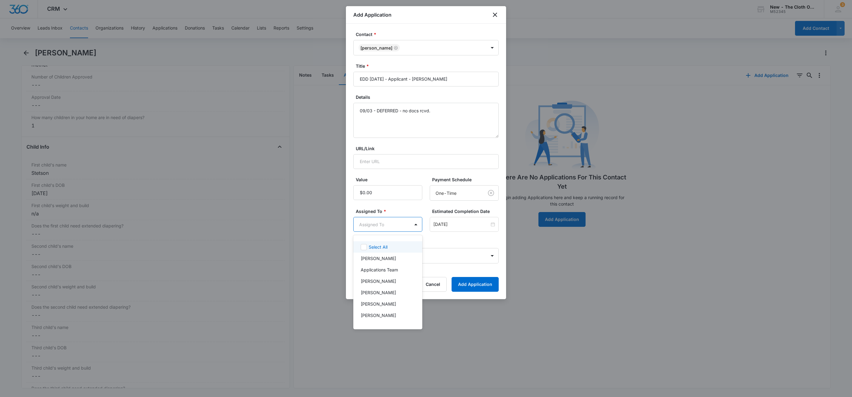
click at [386, 224] on body "CRM Apps Reputation Websites Forms CRM Email Social Shop Payments POS Ads Intel…" at bounding box center [426, 198] width 852 height 397
click at [397, 271] on p "Applications Team" at bounding box center [379, 270] width 37 height 6
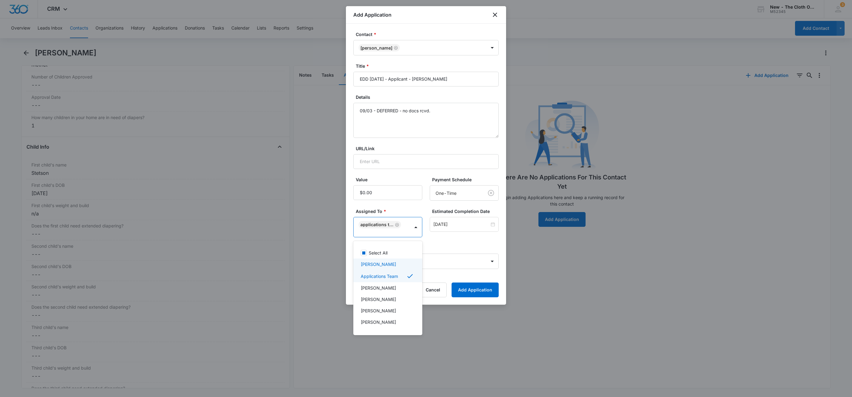
click at [457, 242] on div at bounding box center [426, 198] width 852 height 397
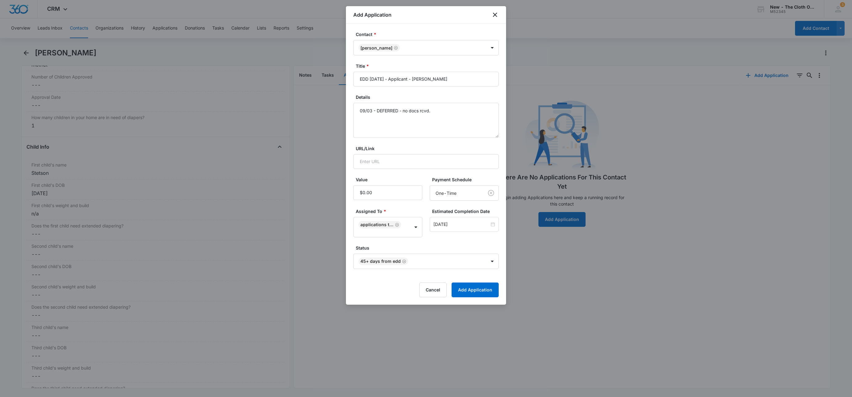
click at [484, 281] on form "Contact * [PERSON_NAME] Title * EDD [DATE] - Applicant - [PERSON_NAME] Details …" at bounding box center [425, 164] width 145 height 266
click at [485, 291] on button "Add Application" at bounding box center [474, 290] width 47 height 15
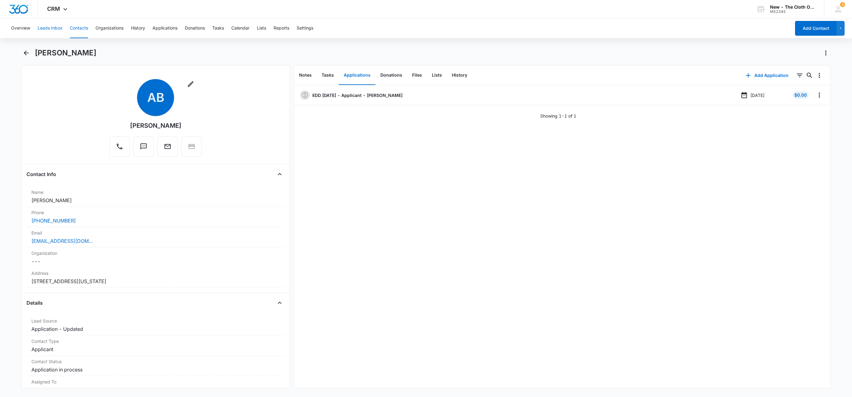
click at [42, 28] on button "Leads Inbox" at bounding box center [50, 28] width 25 height 20
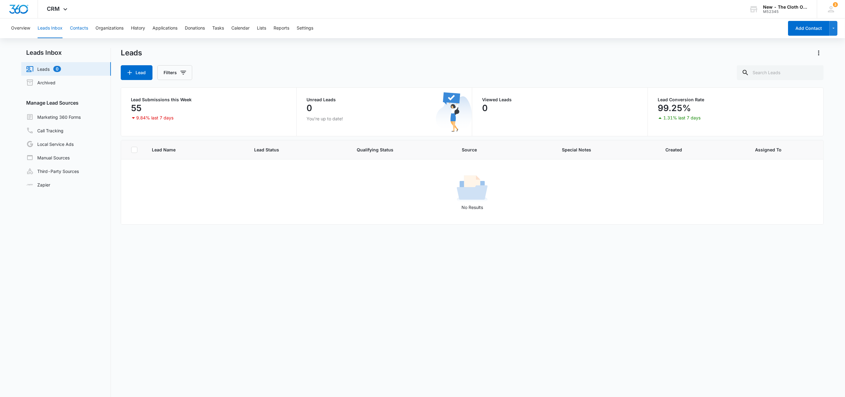
click at [83, 30] on button "Contacts" at bounding box center [79, 28] width 18 height 20
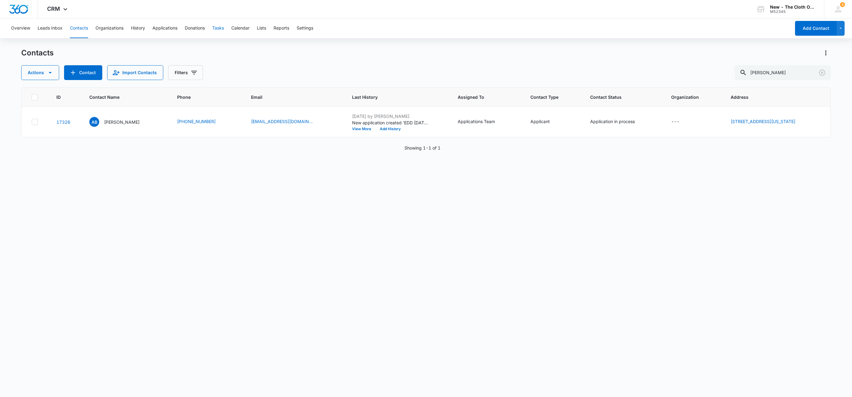
click at [221, 27] on button "Tasks" at bounding box center [218, 28] width 12 height 20
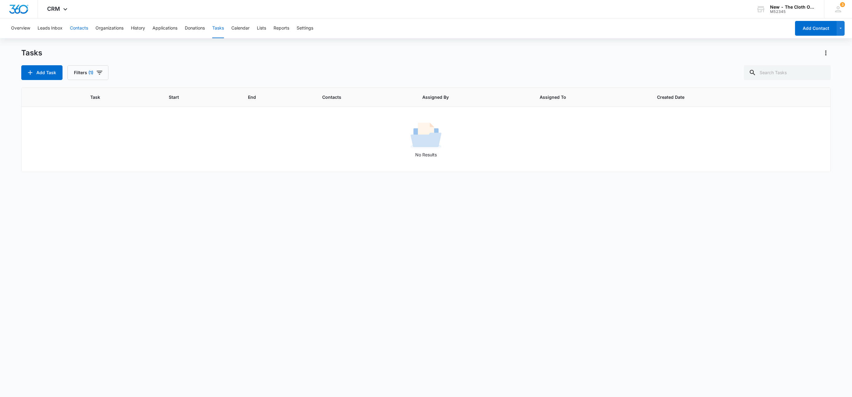
click at [79, 30] on button "Contacts" at bounding box center [79, 28] width 18 height 20
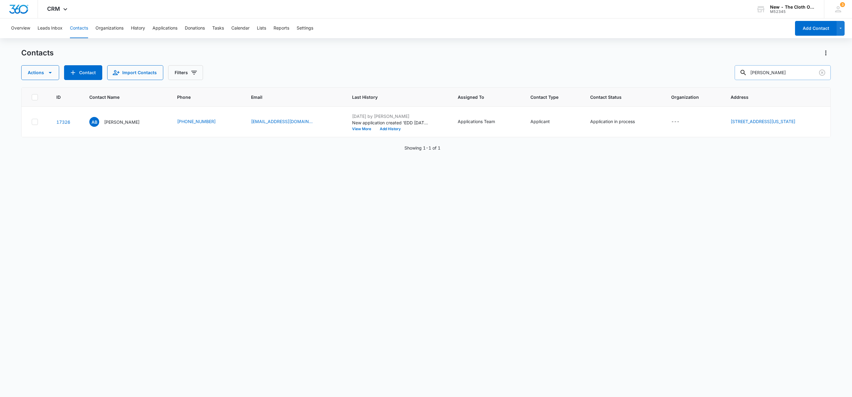
click at [801, 69] on input "[PERSON_NAME]" at bounding box center [782, 72] width 96 height 15
type input "[PERSON_NAME]"
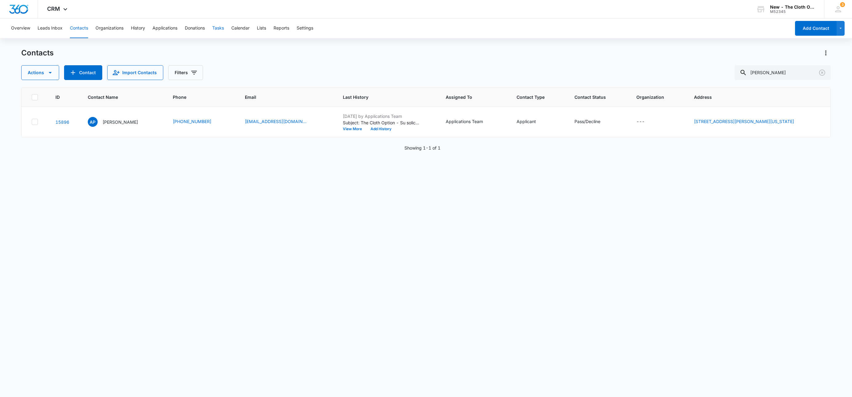
click at [217, 26] on button "Tasks" at bounding box center [218, 28] width 12 height 20
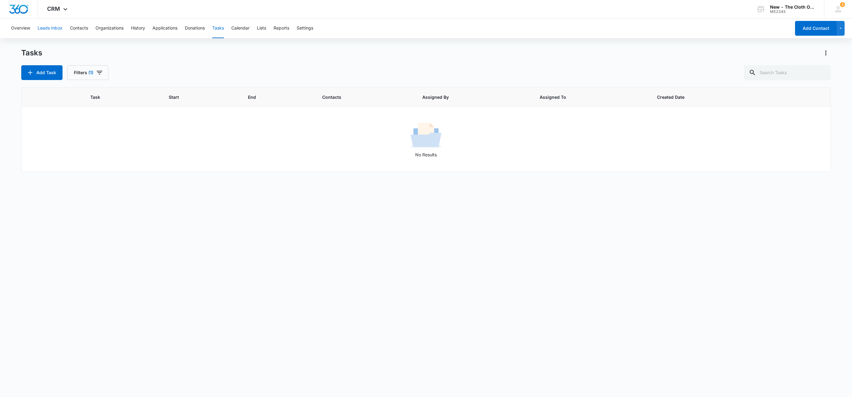
click at [49, 37] on button "Leads Inbox" at bounding box center [50, 28] width 25 height 20
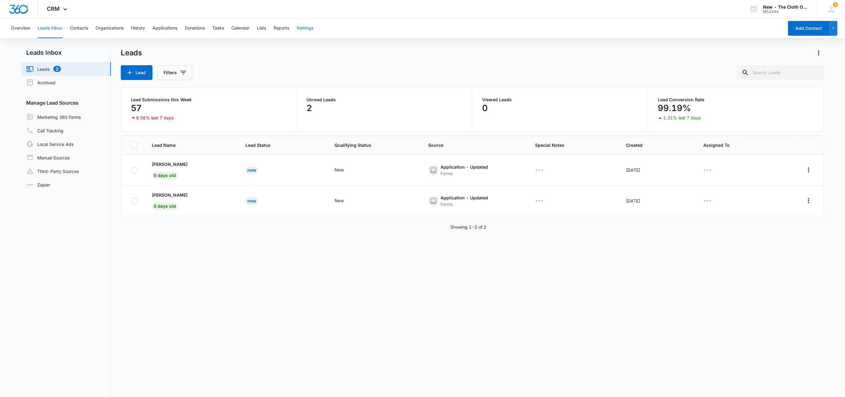
click at [309, 29] on button "Settings" at bounding box center [305, 28] width 17 height 20
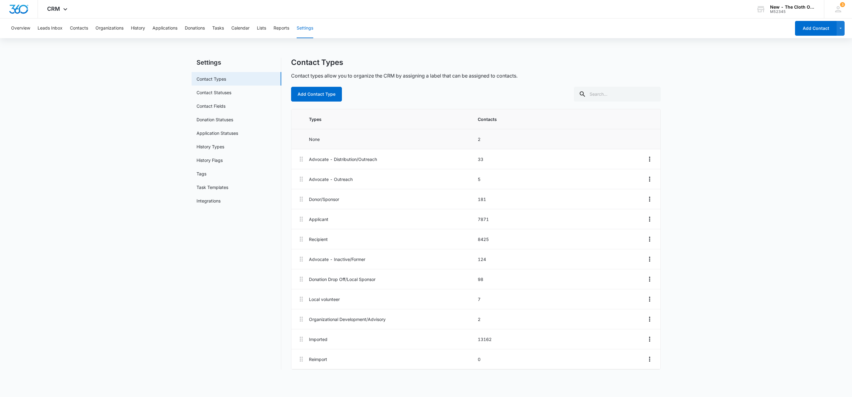
click at [478, 140] on p "2" at bounding box center [560, 139] width 165 height 6
click at [310, 138] on p "None" at bounding box center [391, 139] width 165 height 6
click at [183, 237] on main "Settings Contact Types Contact Statuses Contact Fields Donation Statuses Applic…" at bounding box center [426, 217] width 852 height 319
click at [76, 27] on button "Contacts" at bounding box center [79, 28] width 18 height 20
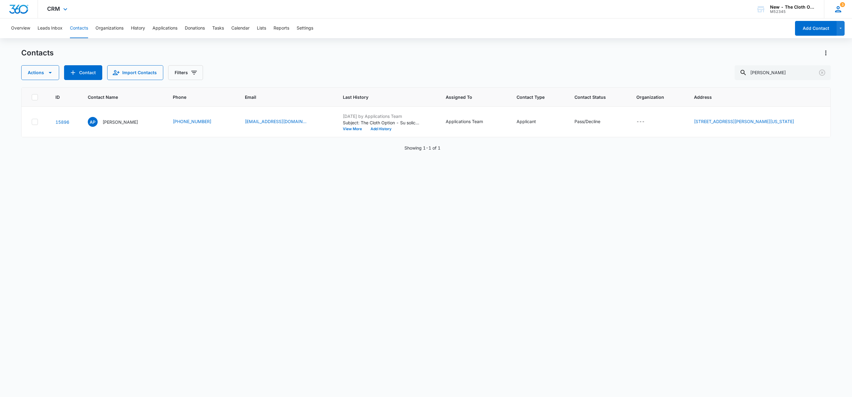
click at [836, 6] on icon at bounding box center [837, 9] width 9 height 9
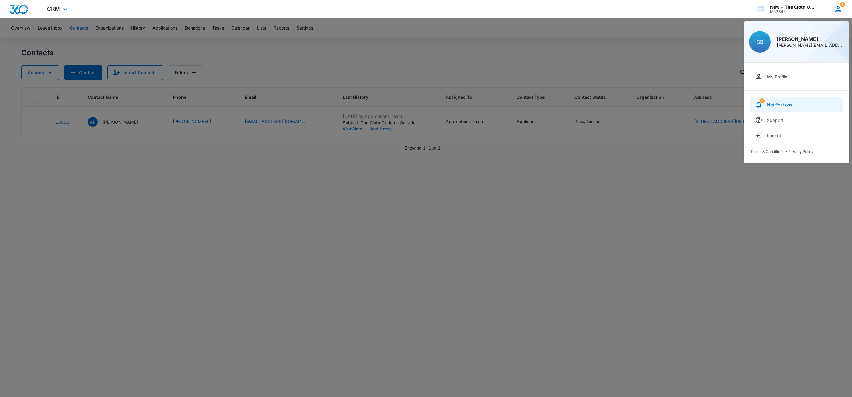
click at [800, 101] on link "3 Notifications" at bounding box center [796, 104] width 92 height 15
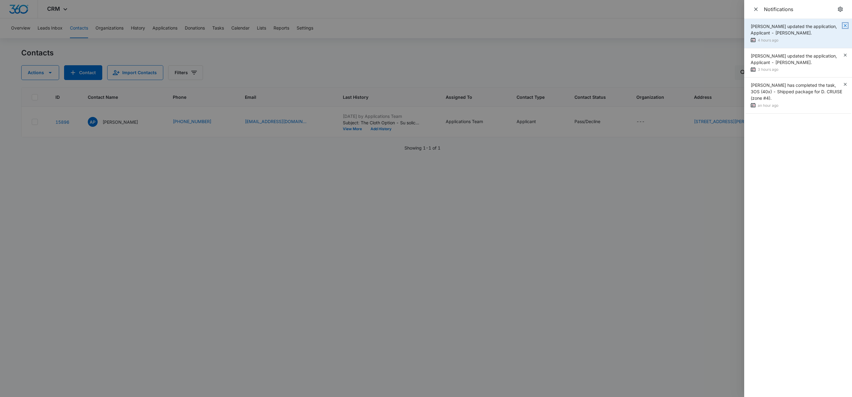
click at [846, 25] on icon "button" at bounding box center [844, 25] width 5 height 5
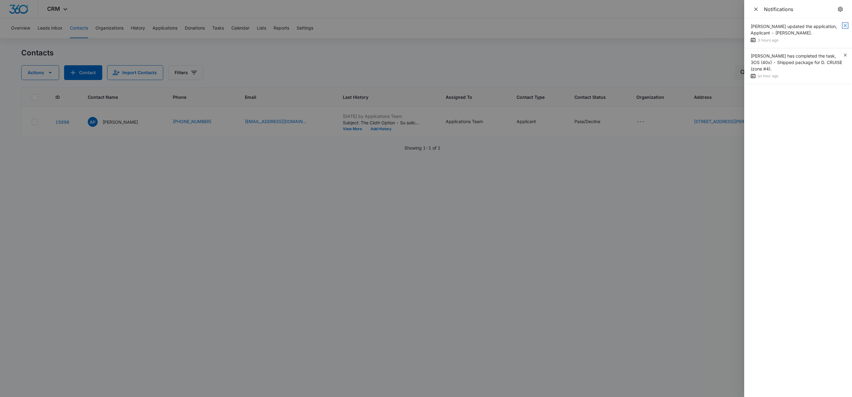
click at [846, 25] on icon "button" at bounding box center [844, 25] width 5 height 5
click at [757, 7] on icon "Close" at bounding box center [756, 9] width 6 height 6
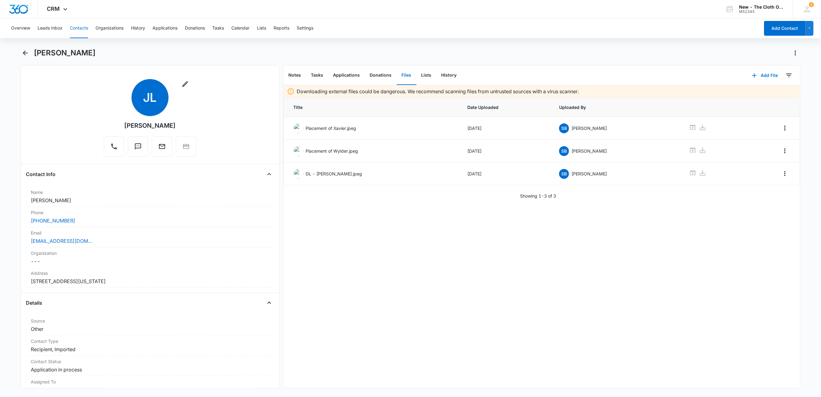
click at [76, 30] on button "Contacts" at bounding box center [79, 28] width 18 height 20
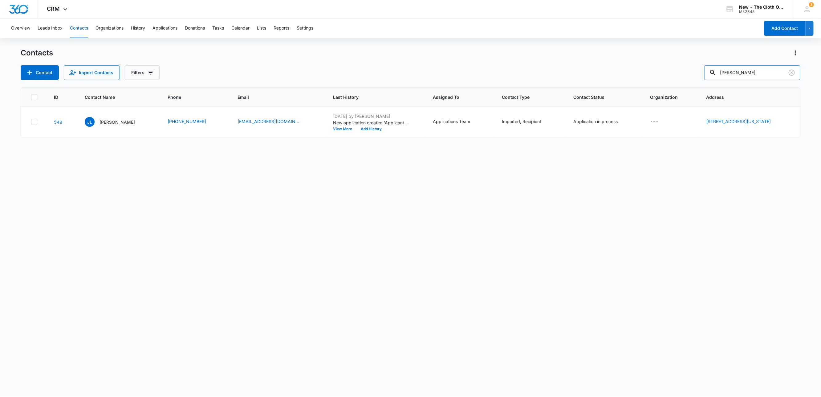
paste input "[PERSON_NAME]"
drag, startPoint x: 779, startPoint y: 72, endPoint x: 596, endPoint y: 54, distance: 183.5
click at [597, 54] on div "Contacts Contact Import Contacts Filters Xavier Thacker" at bounding box center [411, 64] width 780 height 32
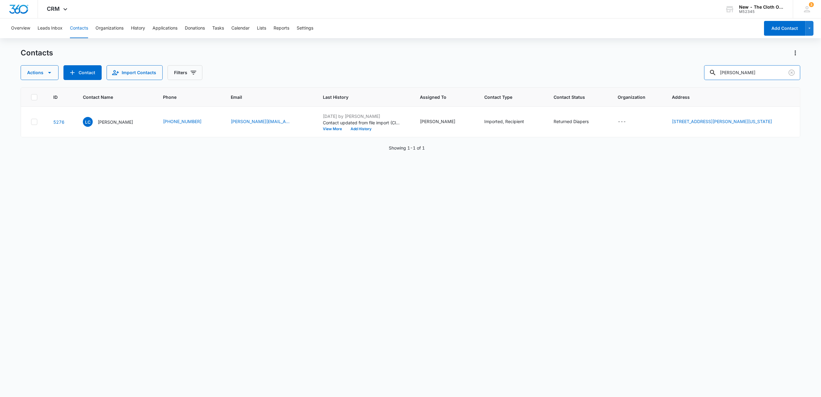
paste input "[PERSON_NAME]"
drag, startPoint x: 769, startPoint y: 71, endPoint x: 616, endPoint y: 79, distance: 153.2
click at [618, 79] on div "Actions Contact Import Contacts Filters Lekesha Long" at bounding box center [411, 72] width 780 height 15
type input "[PERSON_NAME]"
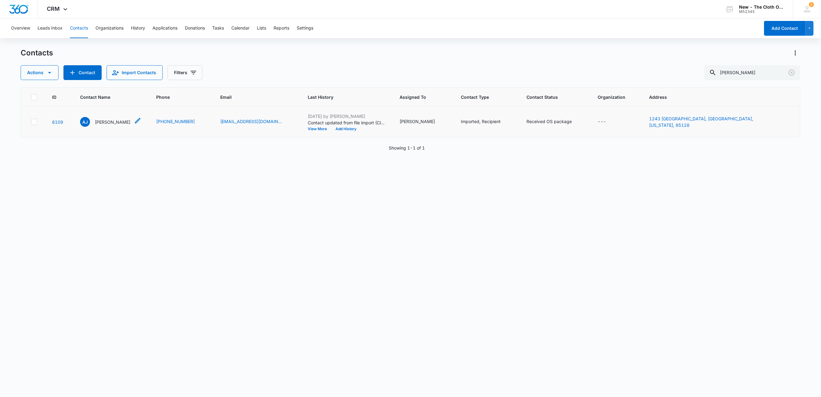
click at [110, 123] on p "Ashley Juntini-Brewer" at bounding box center [112, 122] width 35 height 6
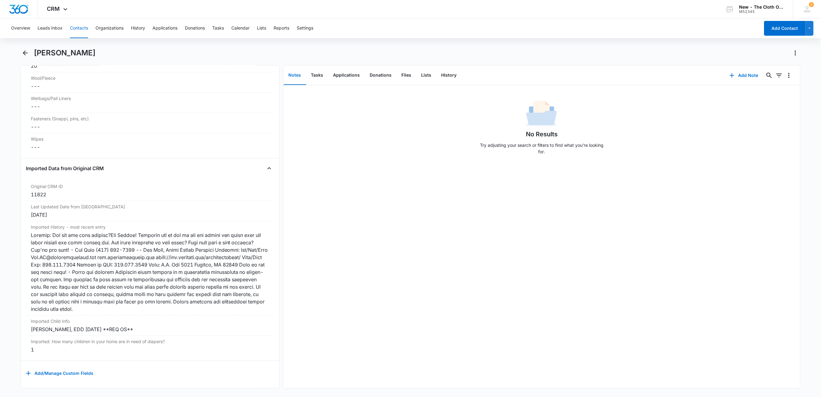
scroll to position [1681, 0]
drag, startPoint x: 125, startPoint y: 319, endPoint x: 22, endPoint y: 323, distance: 103.2
click at [22, 323] on div "Remove AJ Ashley Juntini-Brewer Contact Info Name Cancel Save Changes Ashley Ju…" at bounding box center [150, 226] width 259 height 323
copy div "Grayson Brewer, EDD 12/21/2023 **REQ OS**"
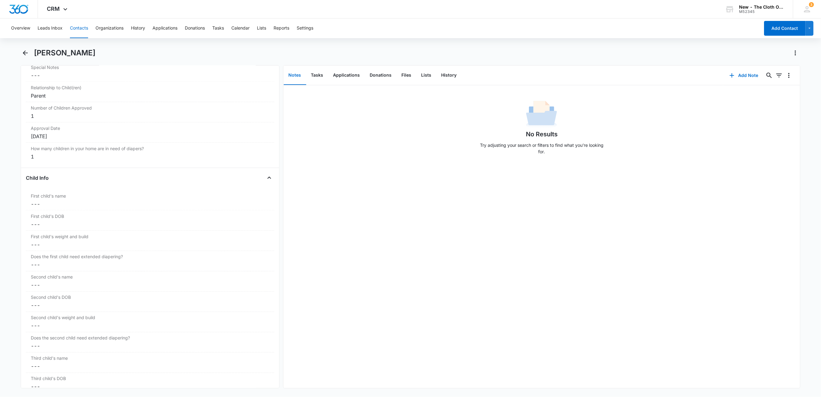
scroll to position [626, 0]
click at [72, 203] on label "First child's name" at bounding box center [150, 199] width 238 height 6
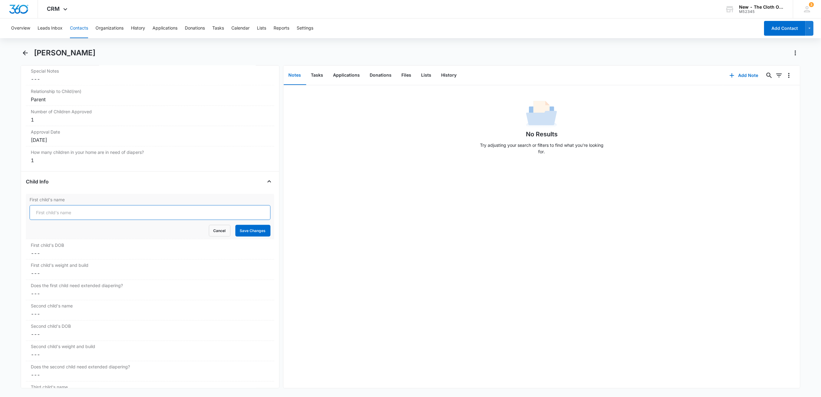
click at [65, 218] on input "First child's name" at bounding box center [150, 212] width 241 height 15
paste input "Grayson Brewer, EDD 12/21/2023 **REQ OS**"
type input "Grayson Brewer, EDD 12/21/2023 **REQ OS**"
click at [240, 234] on button "Save Changes" at bounding box center [252, 231] width 35 height 12
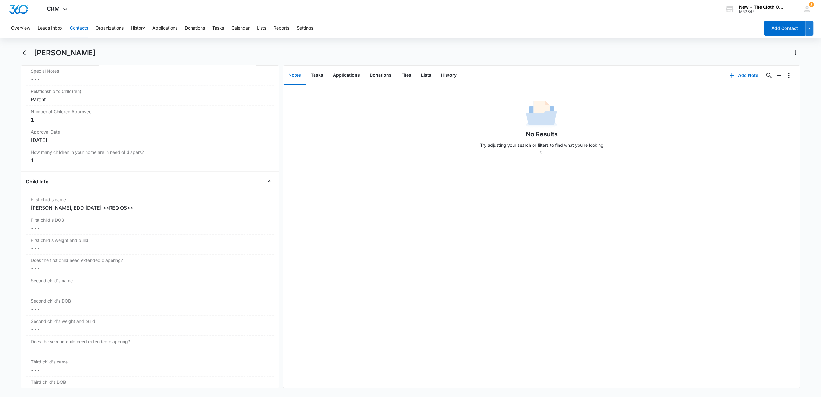
click at [79, 26] on button "Contacts" at bounding box center [79, 28] width 18 height 20
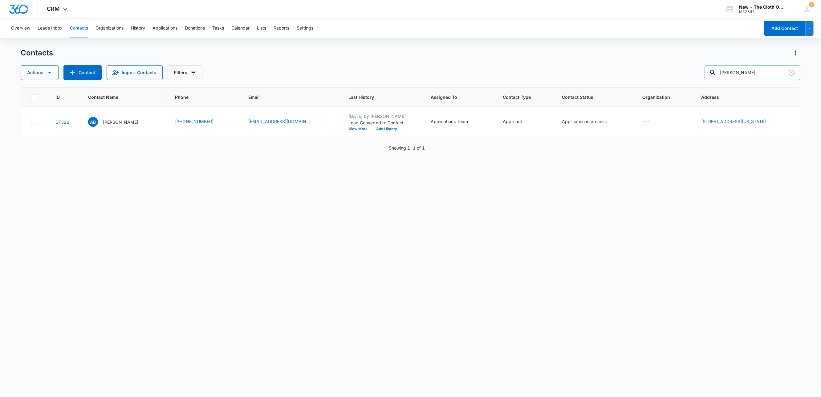
click at [781, 76] on input "[PERSON_NAME]" at bounding box center [752, 72] width 96 height 15
click at [805, 12] on icon at bounding box center [807, 9] width 6 height 6
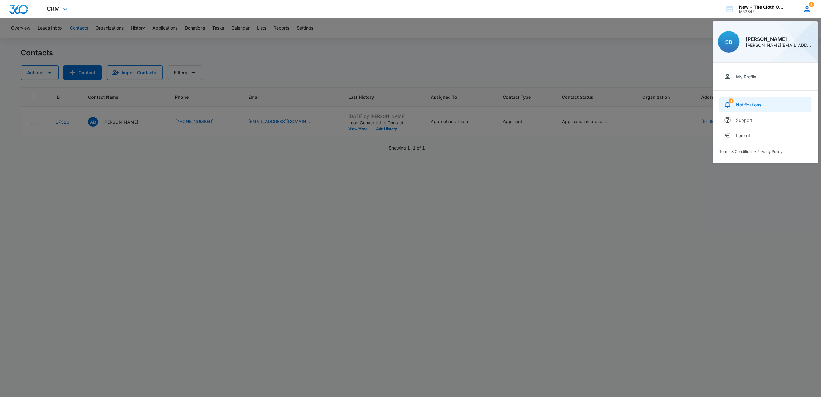
click at [780, 105] on link "3 Notifications" at bounding box center [765, 104] width 92 height 15
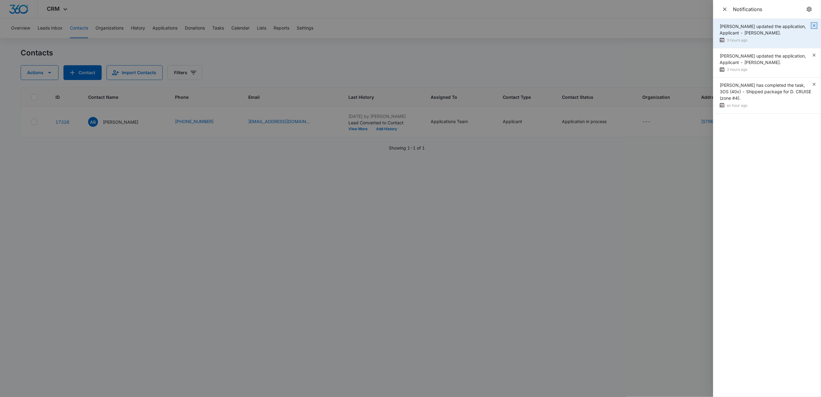
click at [813, 25] on icon "button" at bounding box center [813, 25] width 3 height 3
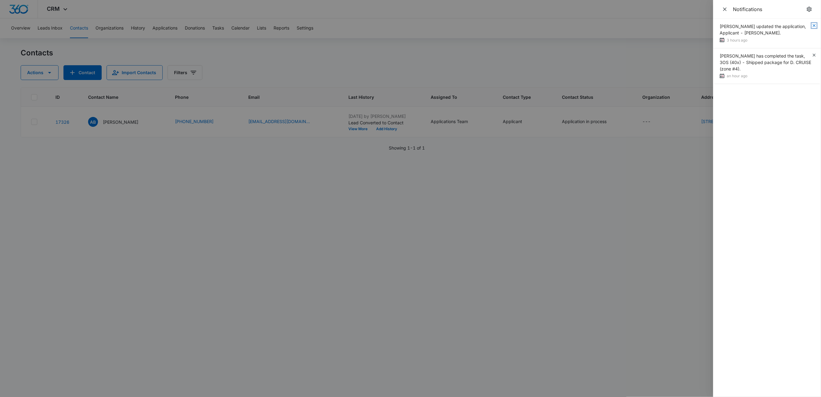
click at [813, 25] on icon "button" at bounding box center [813, 25] width 3 height 3
